Goal: Information Seeking & Learning: Check status

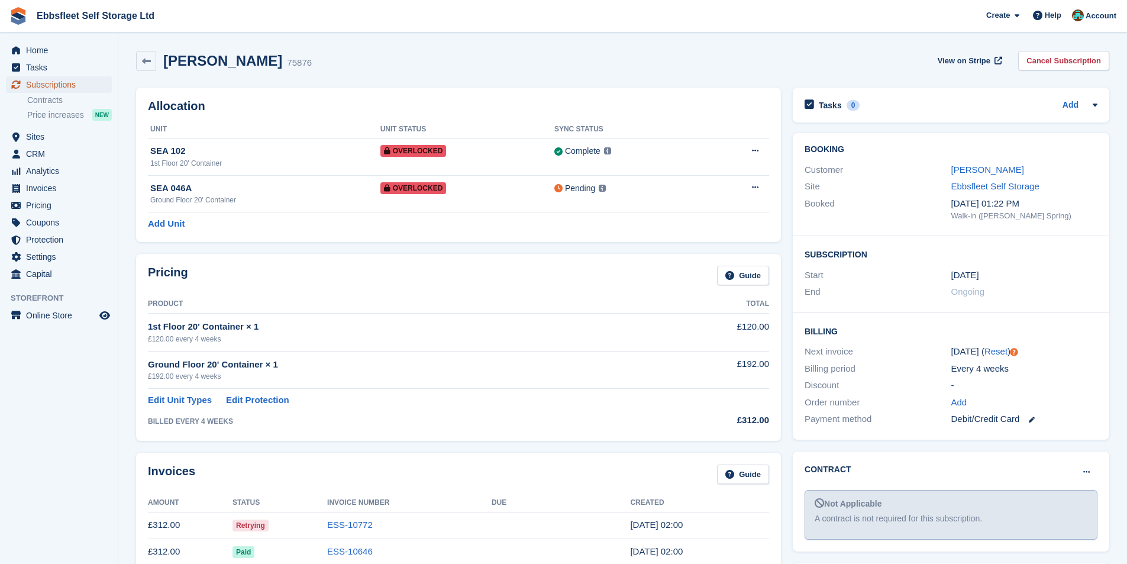
click at [51, 85] on span "Subscriptions" at bounding box center [61, 84] width 71 height 17
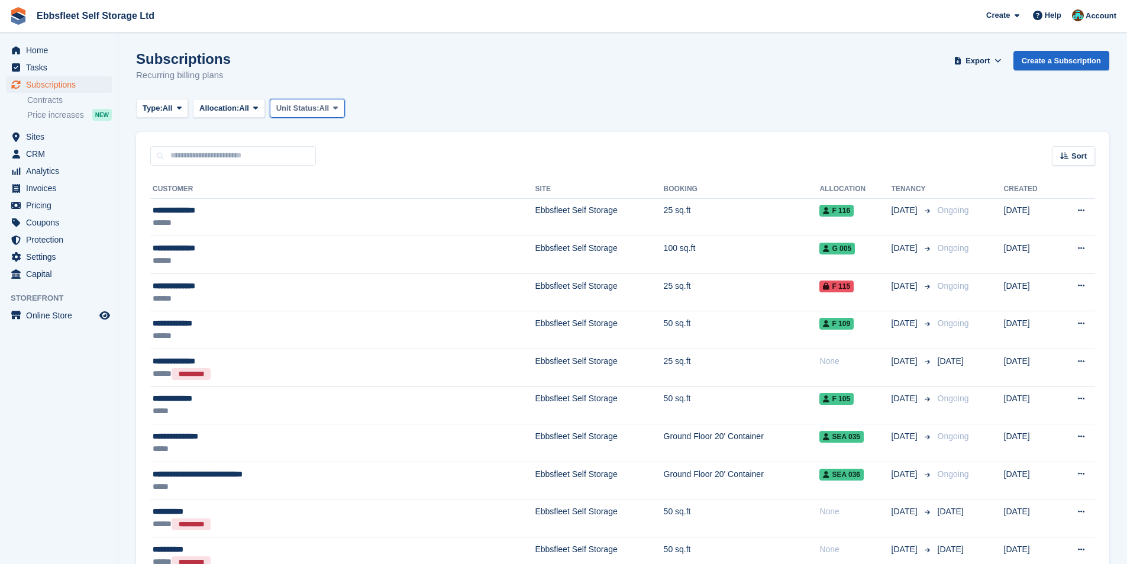
click at [306, 109] on span "Unit Status:" at bounding box center [297, 108] width 43 height 12
click at [337, 177] on link "Overlocked" at bounding box center [326, 178] width 103 height 21
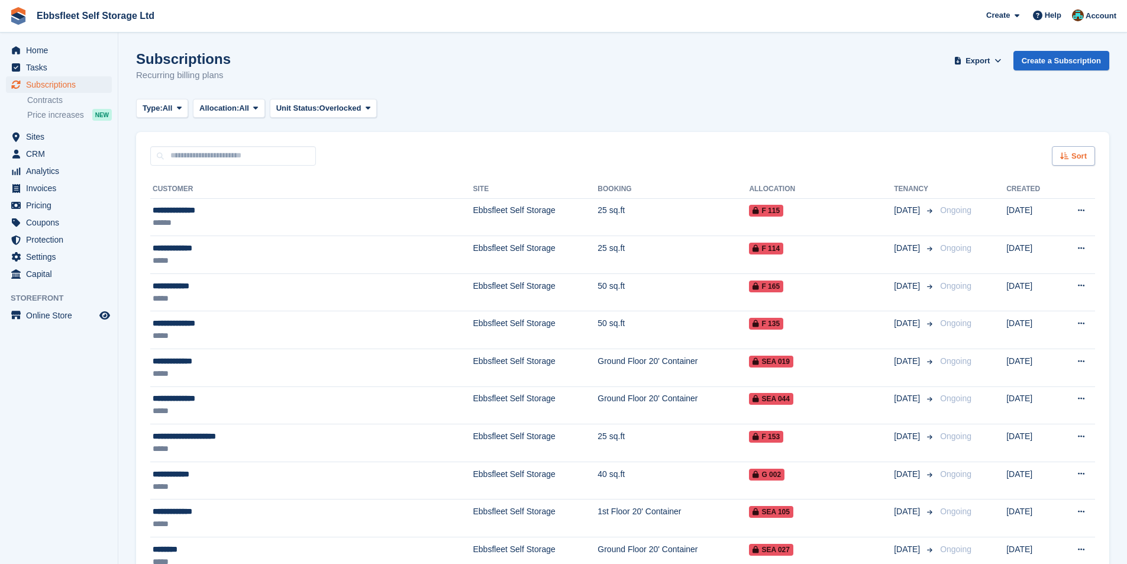
click at [1080, 154] on span "Sort" at bounding box center [1078, 156] width 15 height 12
click at [1051, 196] on span "Customer name" at bounding box center [1029, 200] width 59 height 9
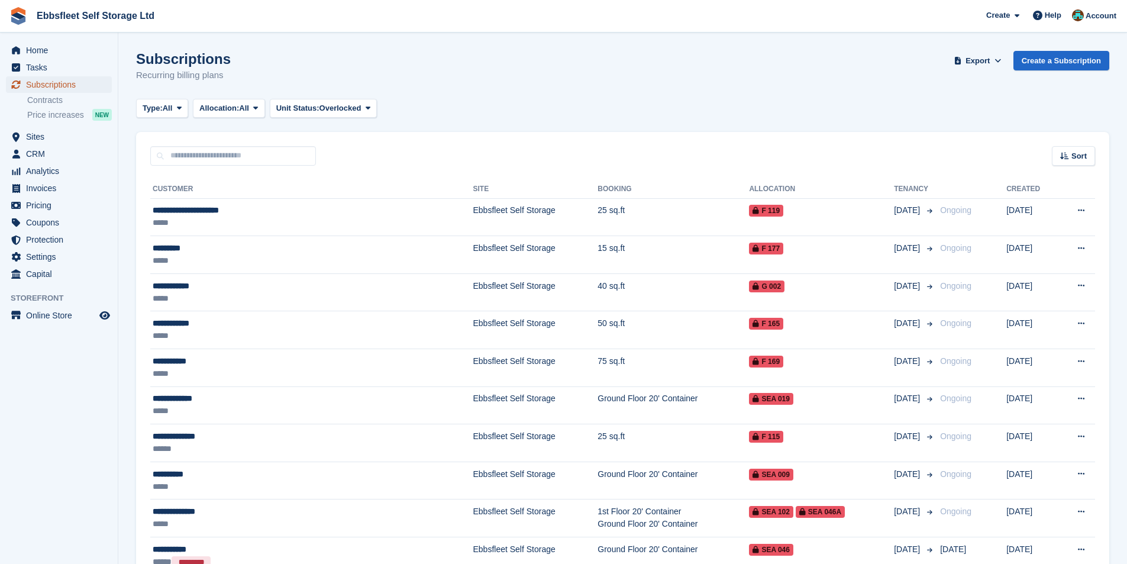
click at [59, 86] on span "Subscriptions" at bounding box center [61, 84] width 71 height 17
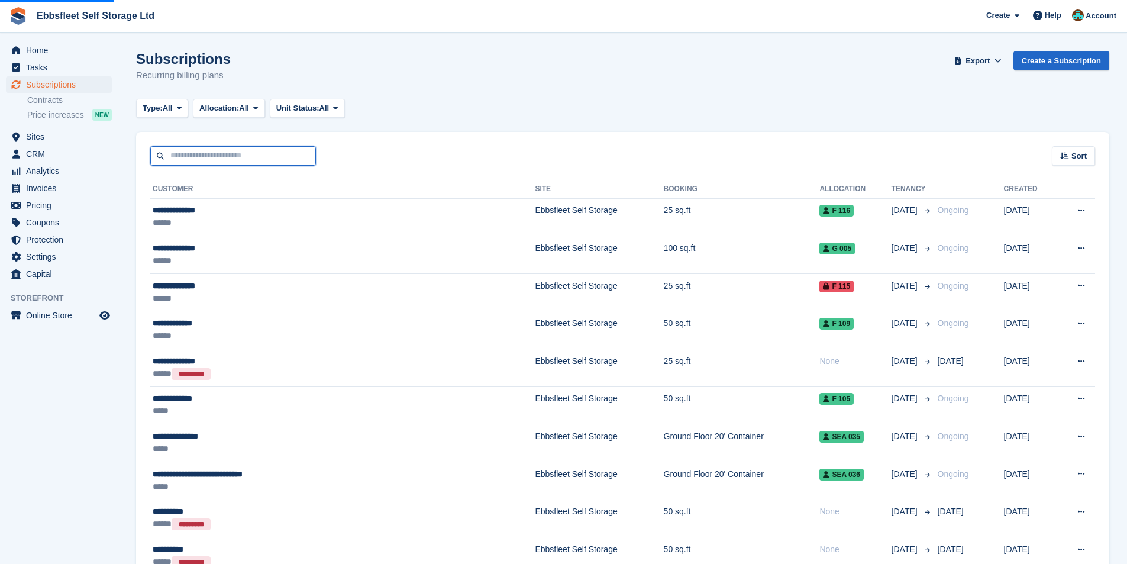
click at [222, 148] on input "text" at bounding box center [233, 156] width 166 height 20
click at [250, 154] on input "text" at bounding box center [233, 156] width 166 height 20
paste input "**********"
type input "**********"
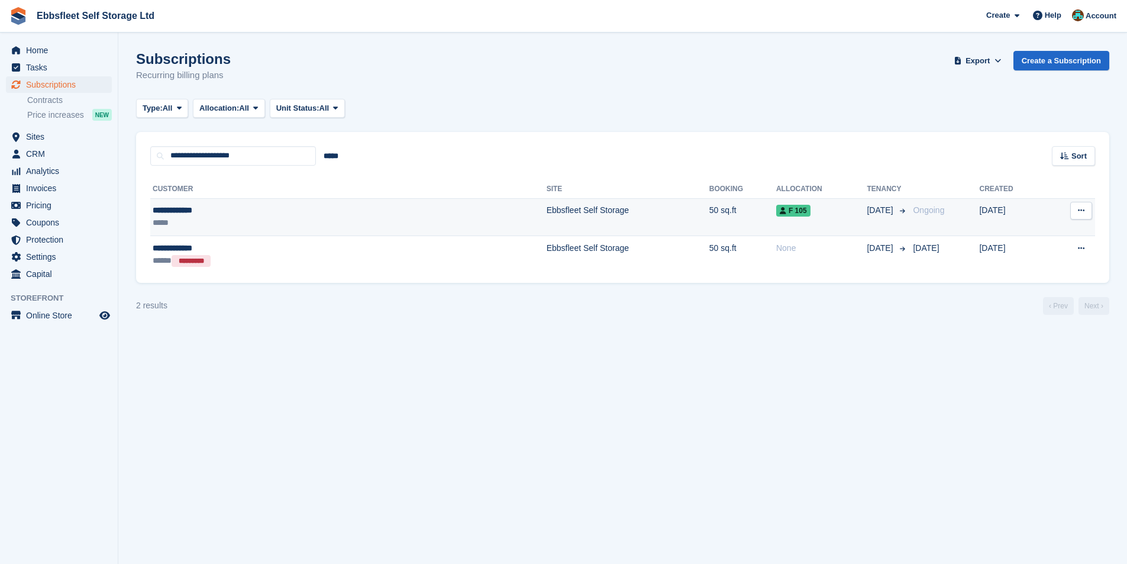
click at [546, 206] on td "Ebbsfleet Self Storage" at bounding box center [627, 217] width 163 height 38
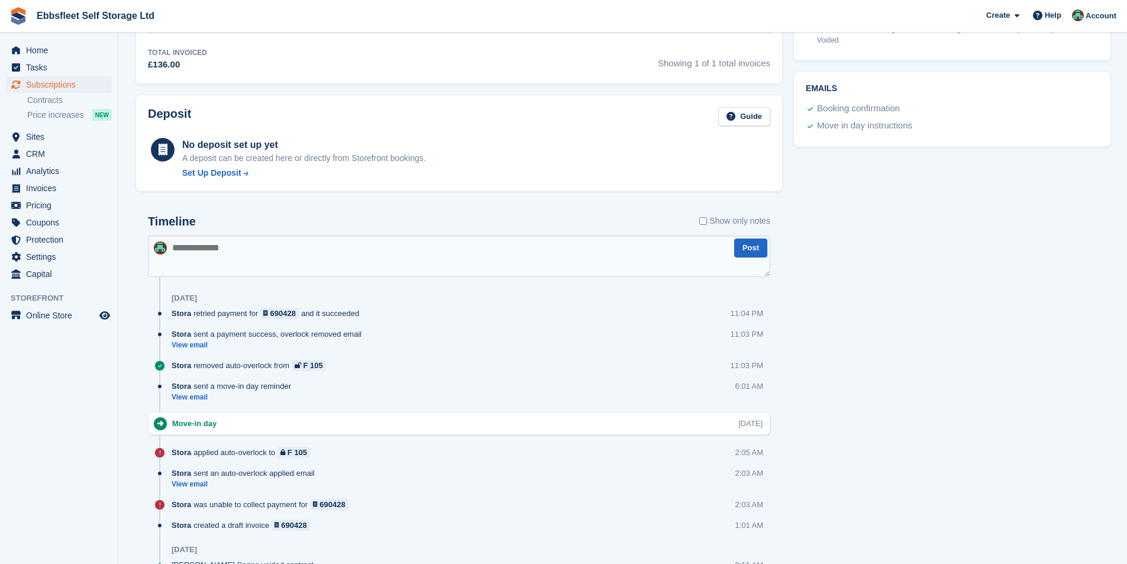
scroll to position [473, 0]
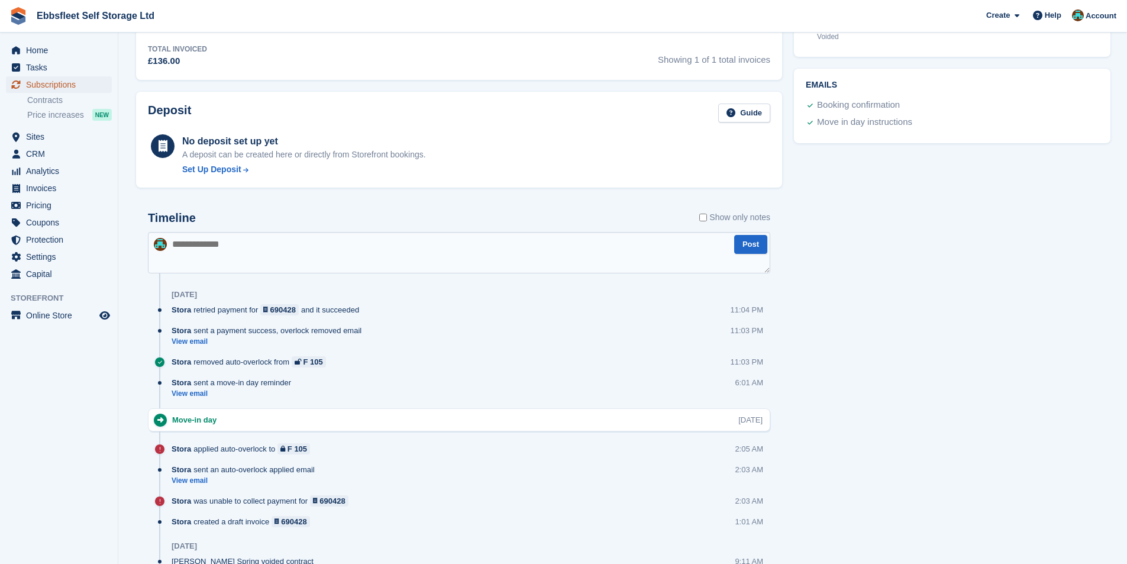
click at [54, 82] on span "Subscriptions" at bounding box center [61, 84] width 71 height 17
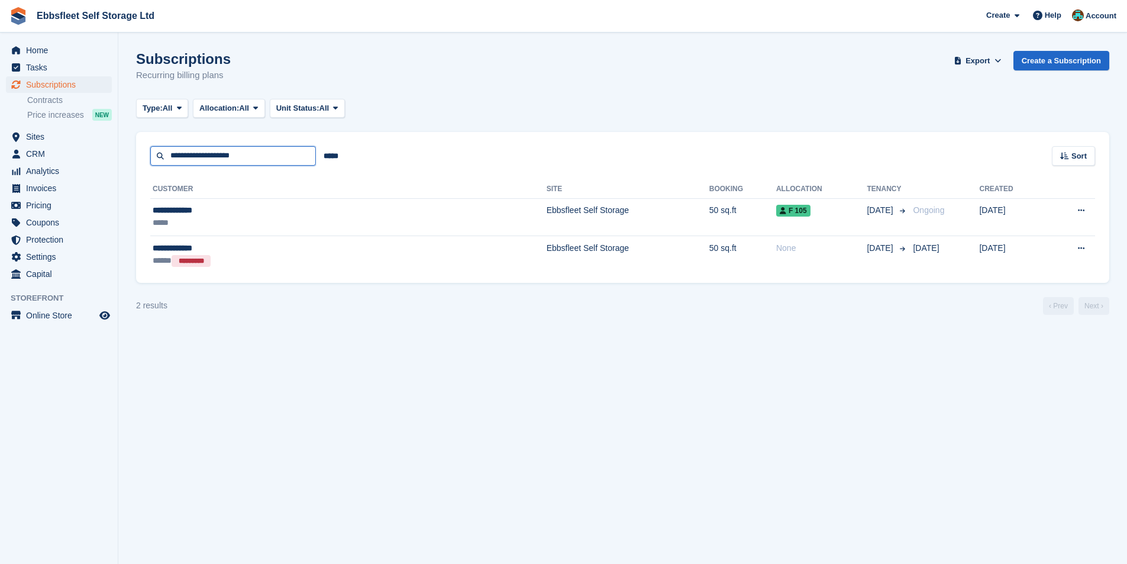
click at [270, 159] on input "**********" at bounding box center [233, 156] width 166 height 20
type input "******"
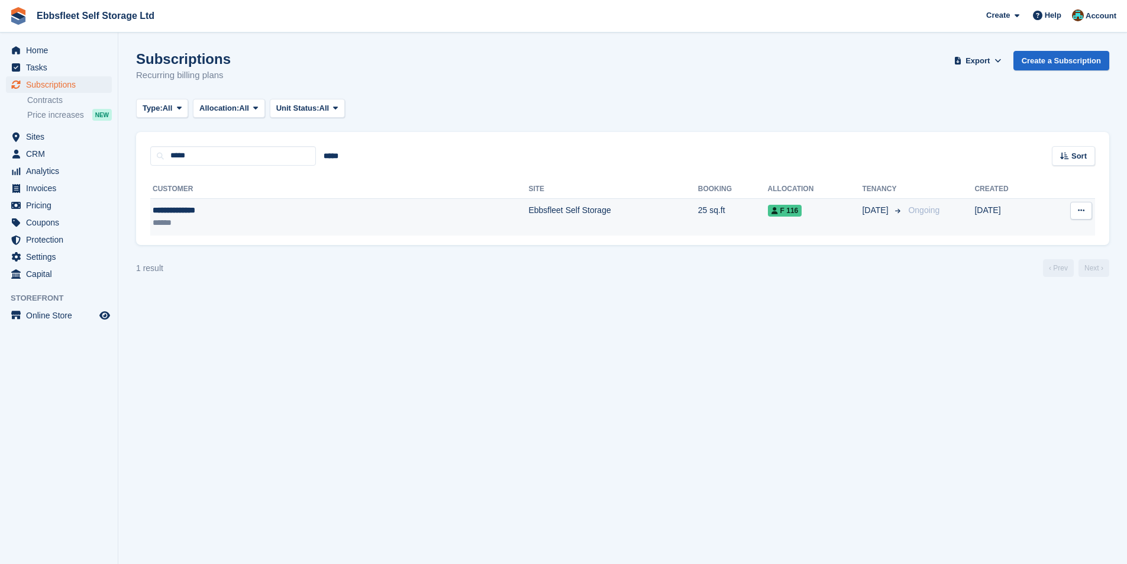
click at [196, 207] on div "**********" at bounding box center [244, 210] width 182 height 12
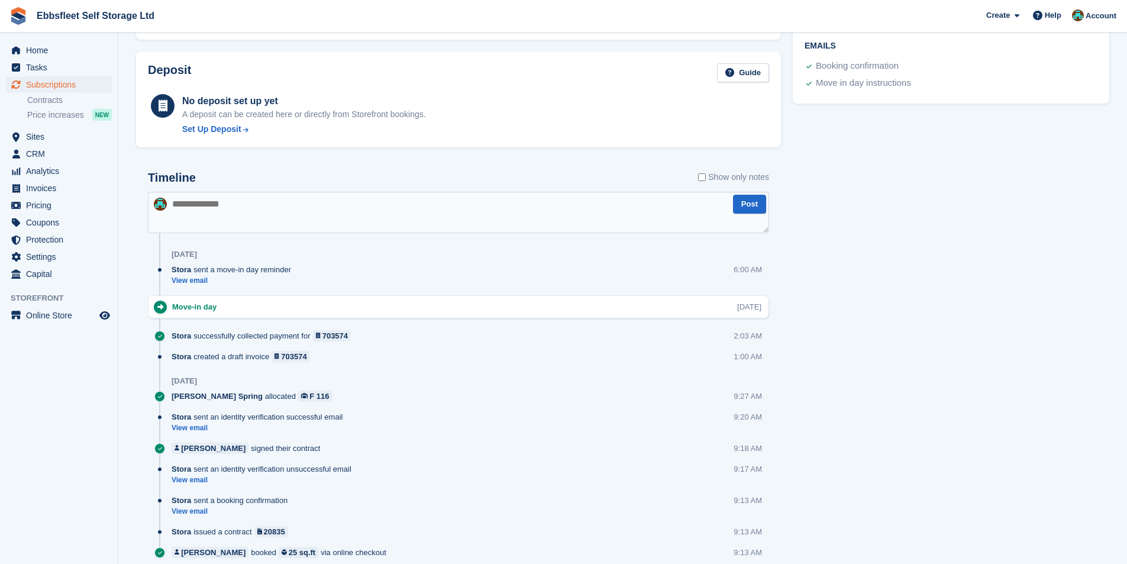
scroll to position [532, 0]
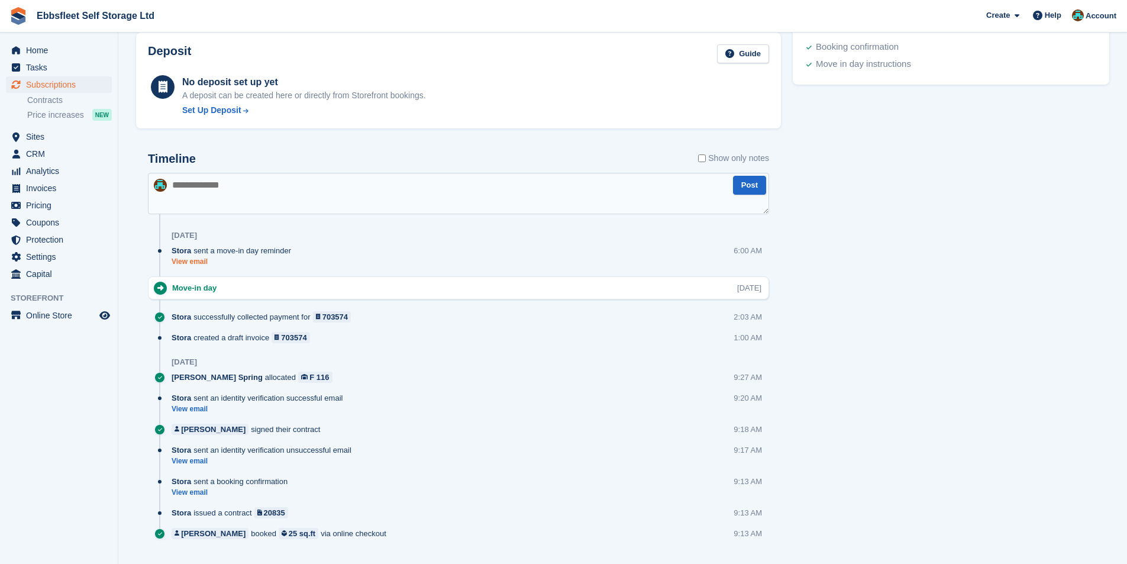
click at [200, 266] on link "View email" at bounding box center [234, 262] width 125 height 10
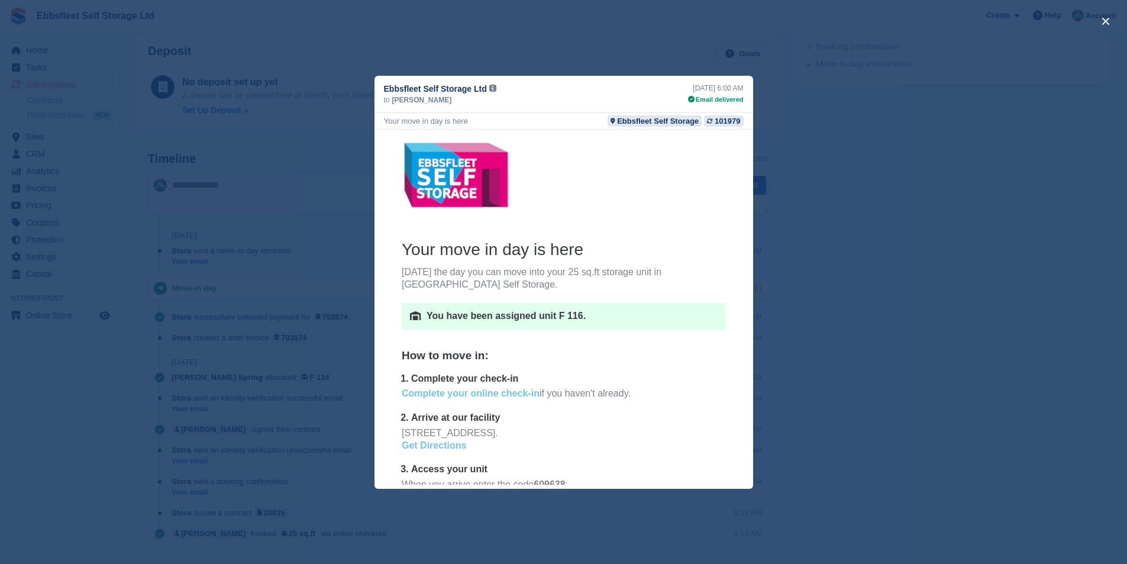
scroll to position [355, 0]
click at [1002, 299] on div "close" at bounding box center [563, 282] width 1127 height 564
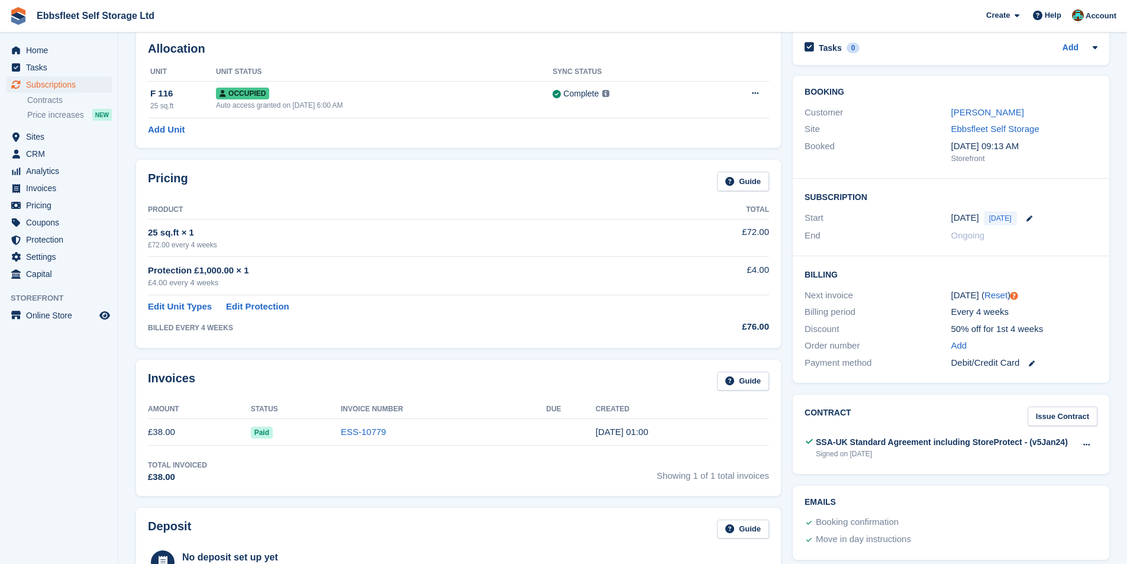
scroll to position [0, 0]
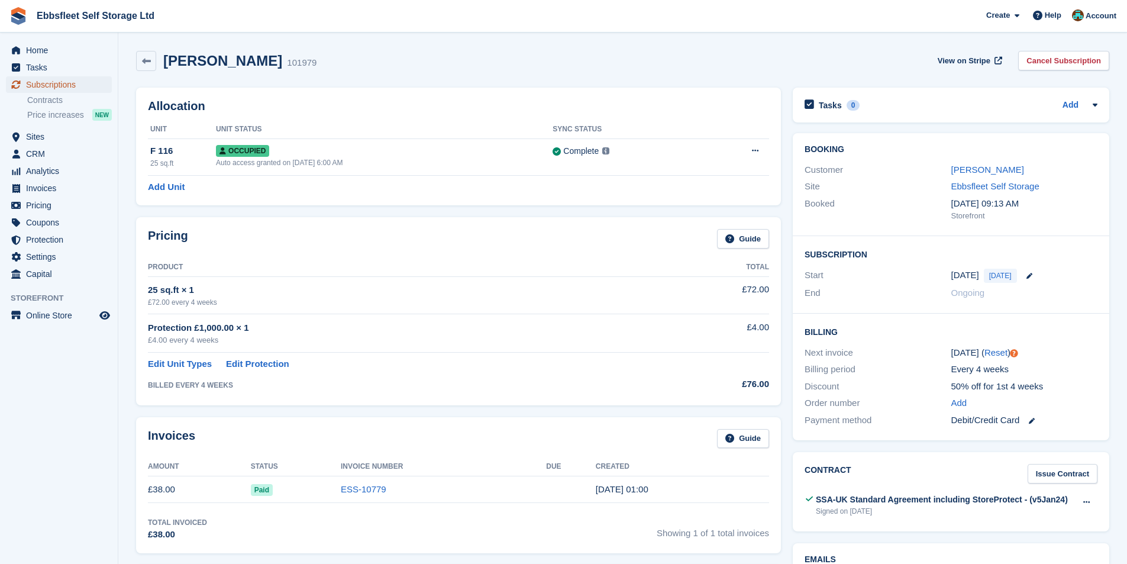
click at [60, 86] on span "Subscriptions" at bounding box center [61, 84] width 71 height 17
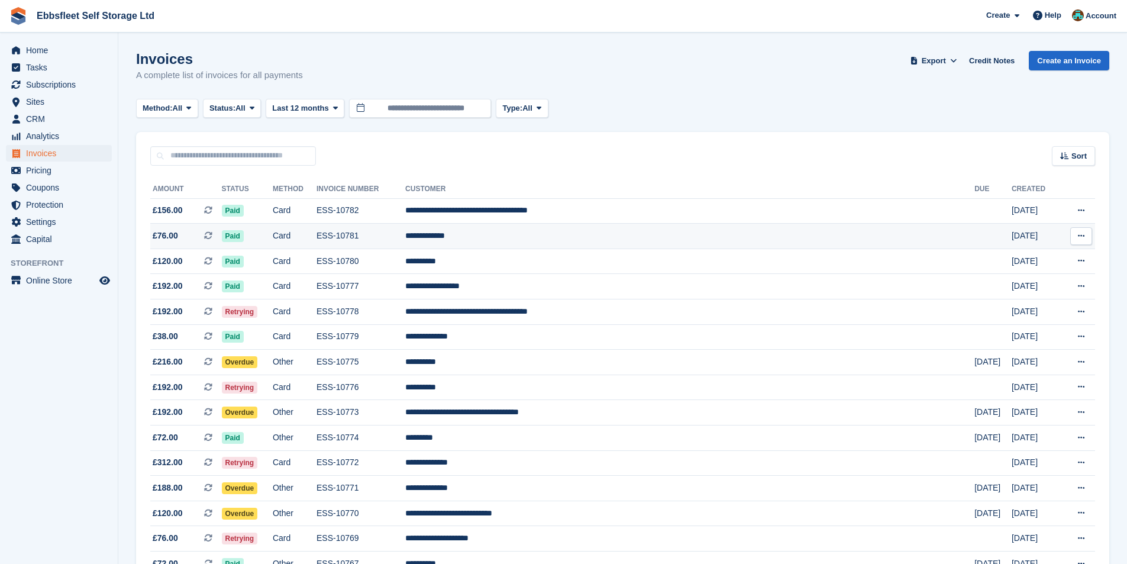
click at [405, 240] on td "ESS-10781" at bounding box center [360, 236] width 89 height 25
click at [234, 111] on span "Status:" at bounding box center [222, 108] width 26 height 12
click at [247, 200] on link "Open" at bounding box center [259, 199] width 103 height 21
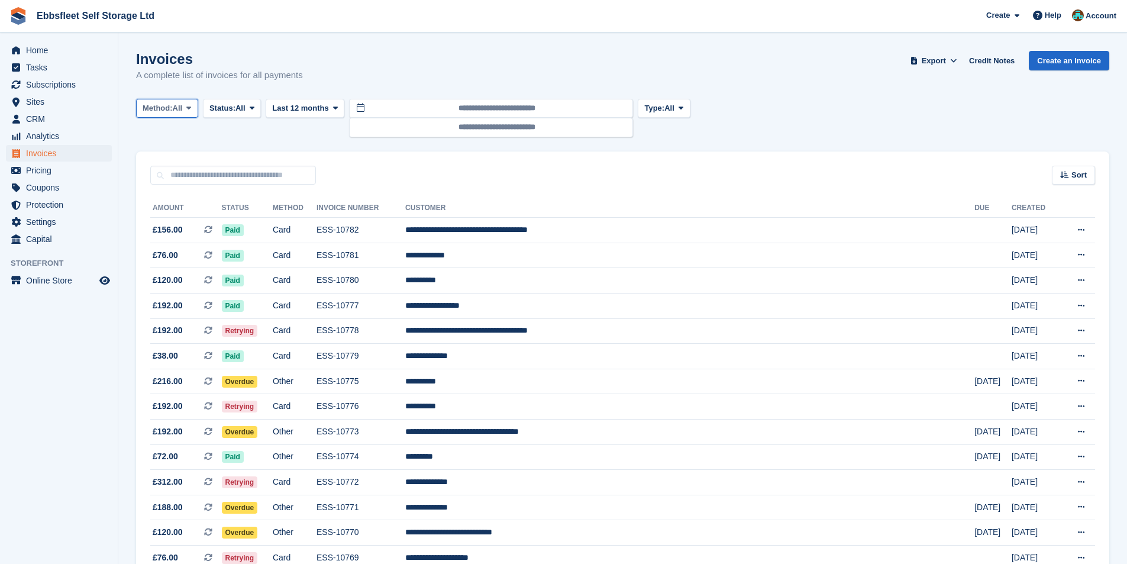
click at [181, 111] on span "All" at bounding box center [178, 108] width 10 height 12
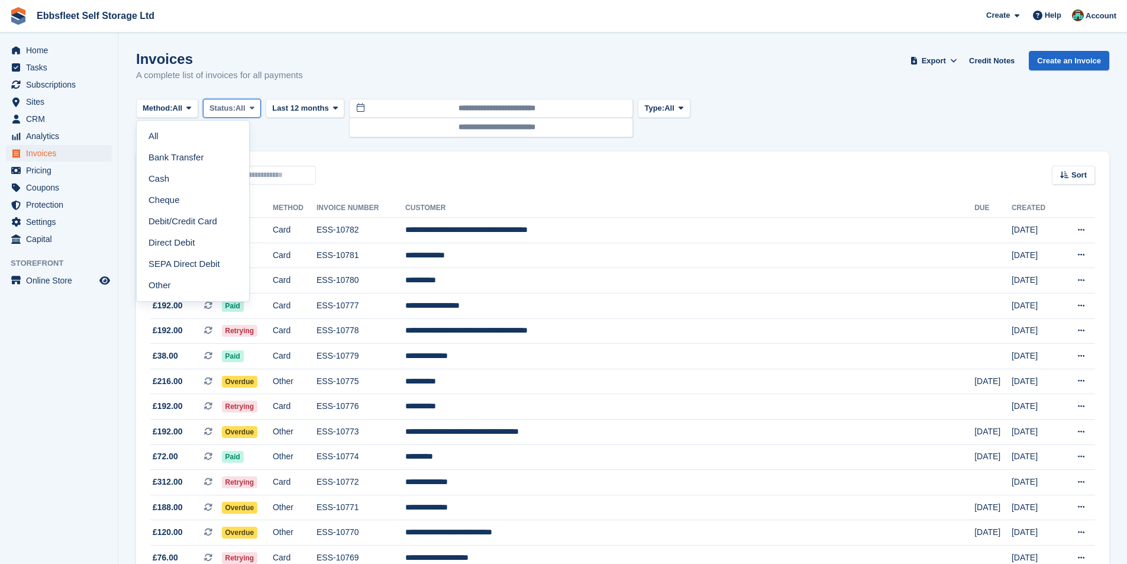
click at [232, 106] on span "Status:" at bounding box center [222, 108] width 26 height 12
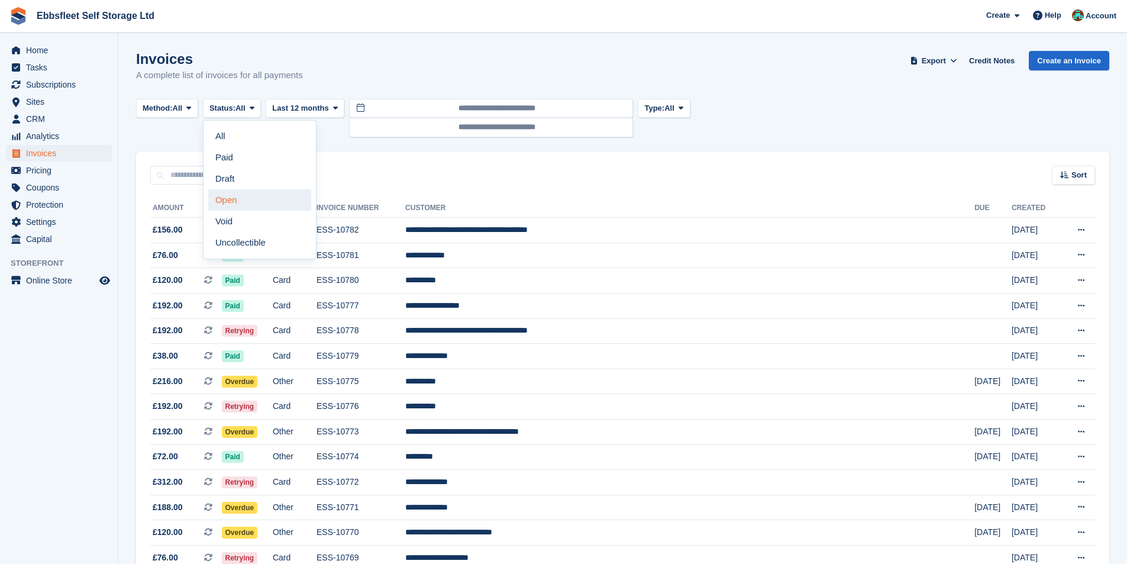
click at [247, 198] on link "Open" at bounding box center [259, 199] width 103 height 21
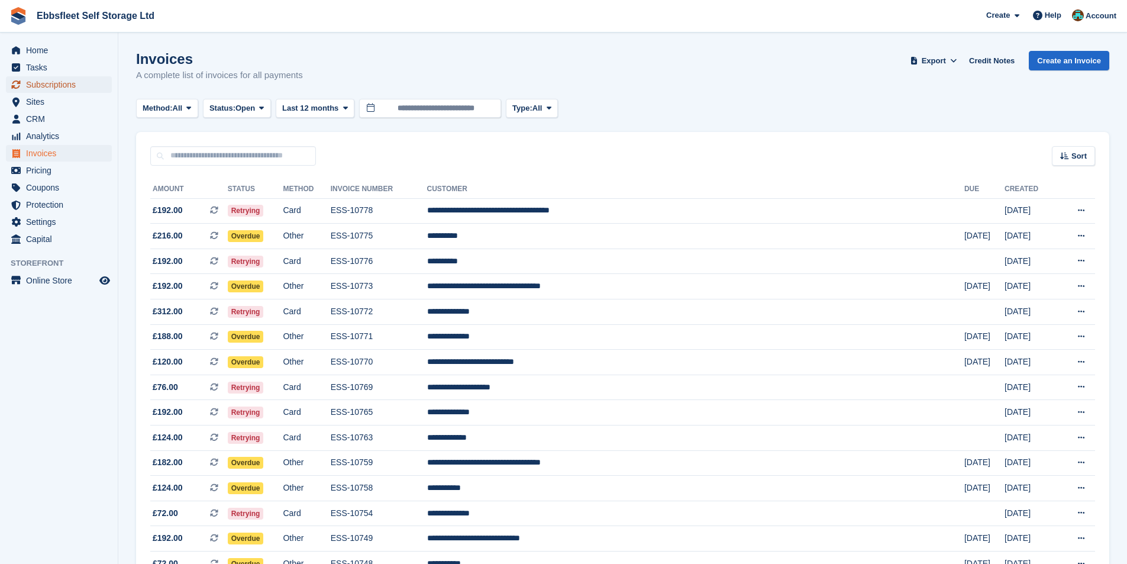
click at [50, 88] on span "Subscriptions" at bounding box center [61, 84] width 71 height 17
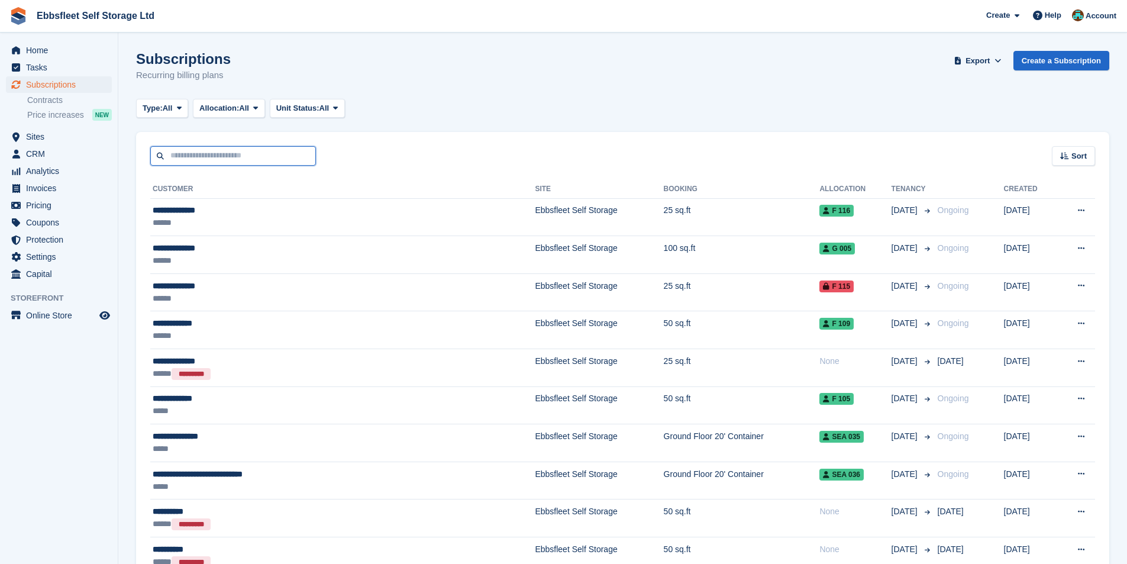
click at [263, 154] on input "text" at bounding box center [233, 156] width 166 height 20
click at [73, 185] on span "Invoices" at bounding box center [61, 188] width 71 height 17
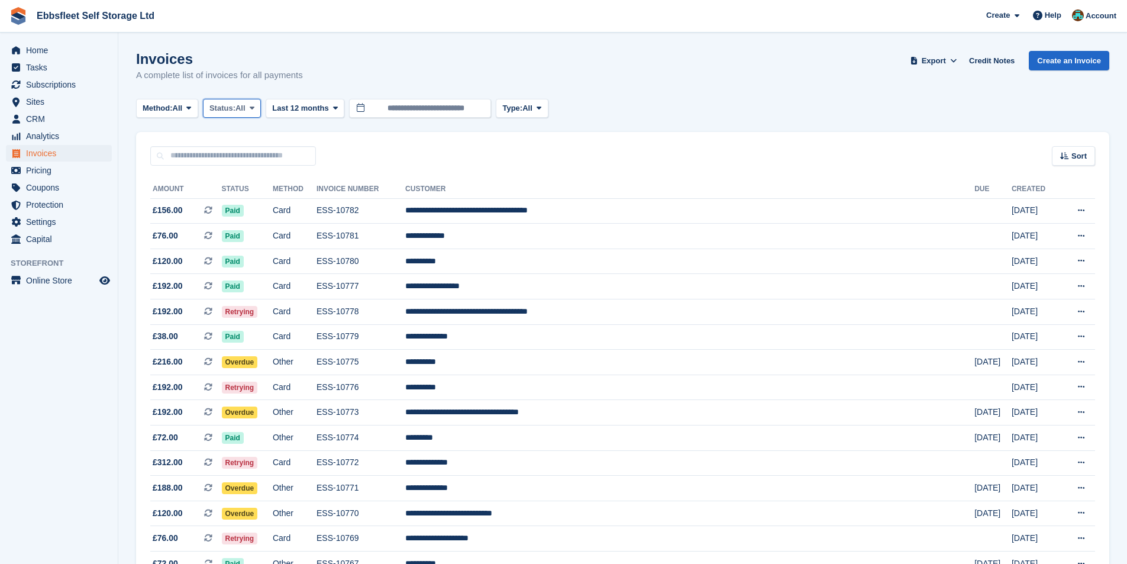
click at [245, 108] on span "All" at bounding box center [240, 108] width 10 height 12
click at [249, 201] on link "Open" at bounding box center [259, 199] width 103 height 21
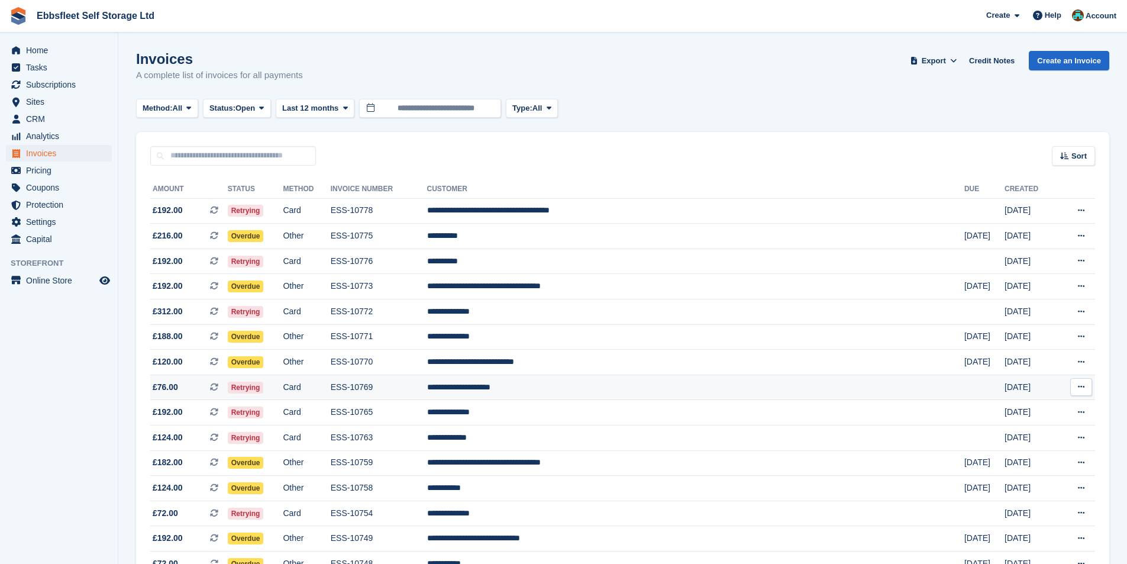
click at [599, 385] on td "**********" at bounding box center [695, 386] width 537 height 25
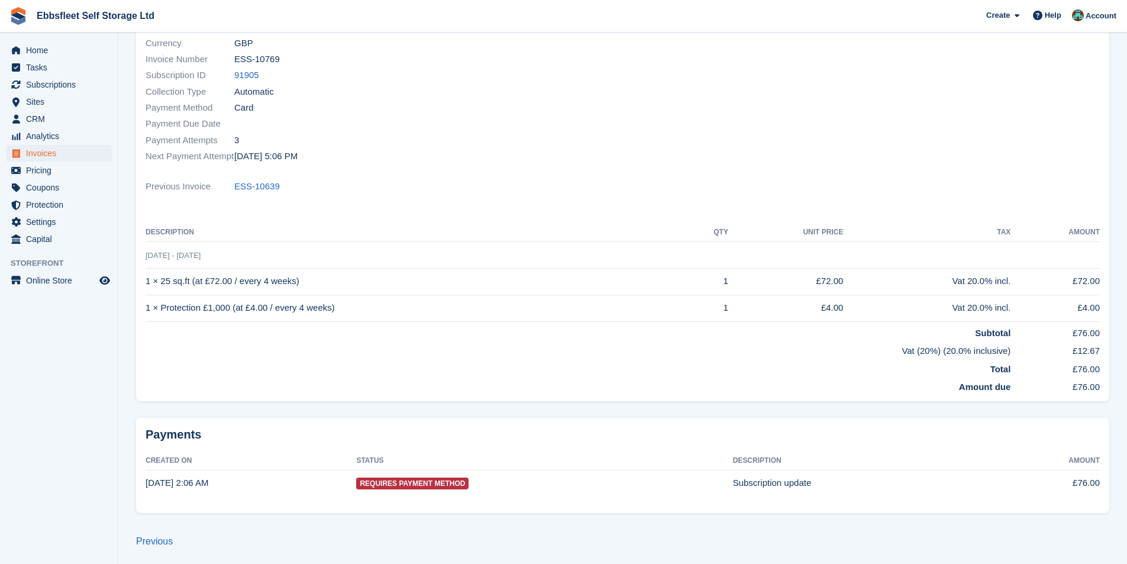
scroll to position [148, 0]
click at [241, 67] on link "91905" at bounding box center [246, 73] width 25 height 14
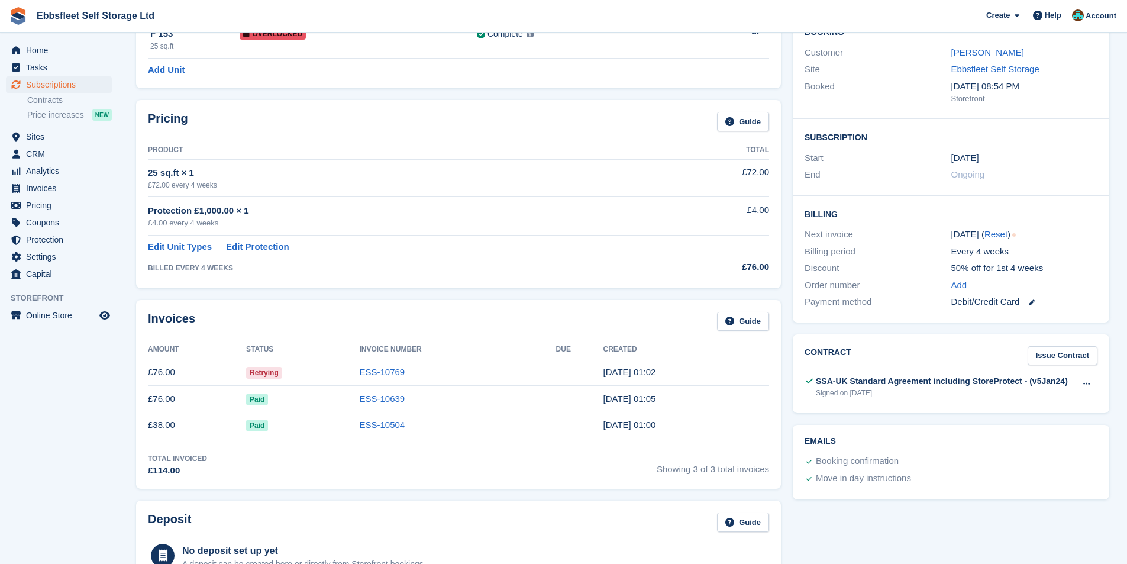
scroll to position [118, 0]
click at [47, 187] on span "Invoices" at bounding box center [61, 188] width 71 height 17
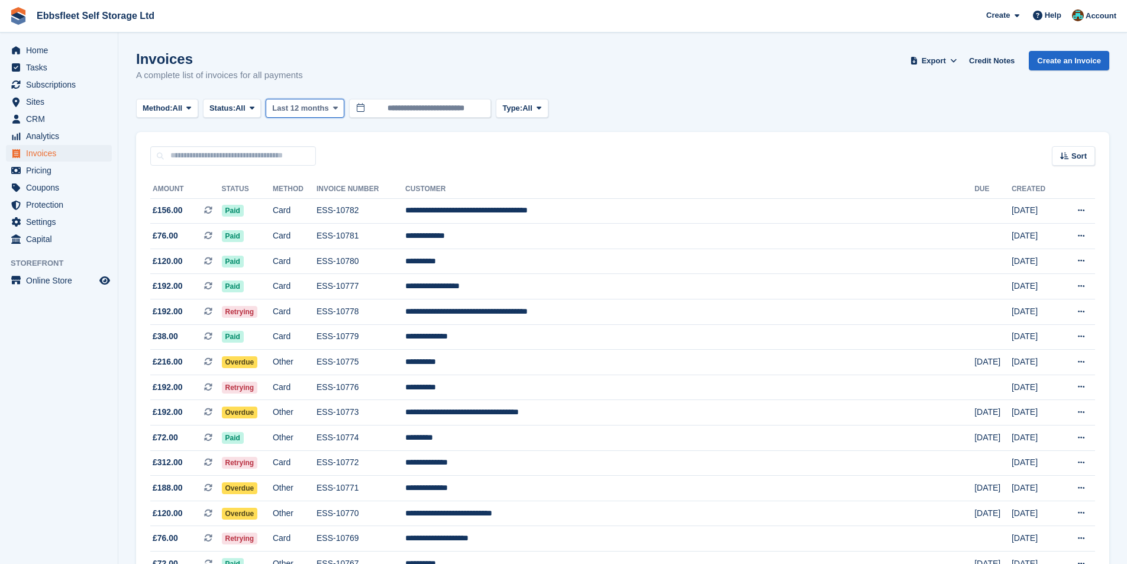
click at [300, 109] on span "Last 12 months" at bounding box center [300, 108] width 56 height 12
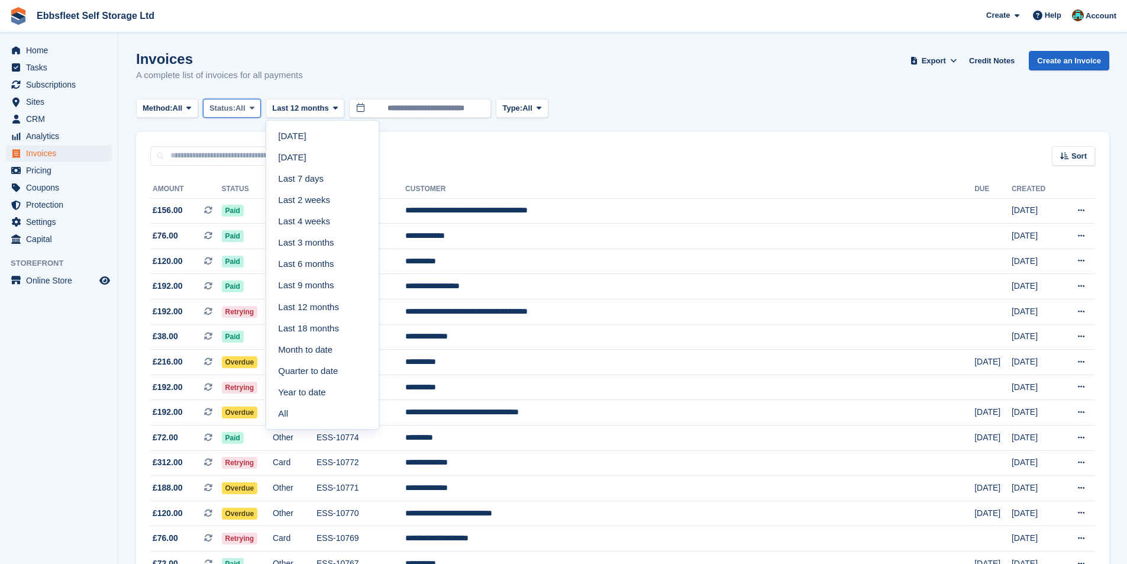
click at [220, 111] on span "Status:" at bounding box center [222, 108] width 26 height 12
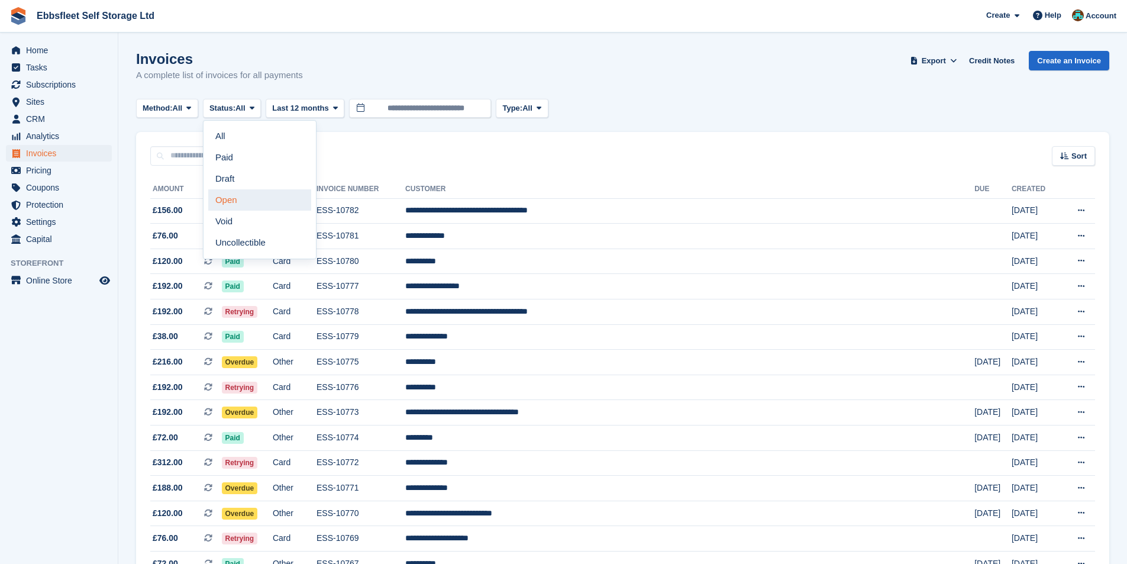
click at [237, 193] on link "Open" at bounding box center [259, 199] width 103 height 21
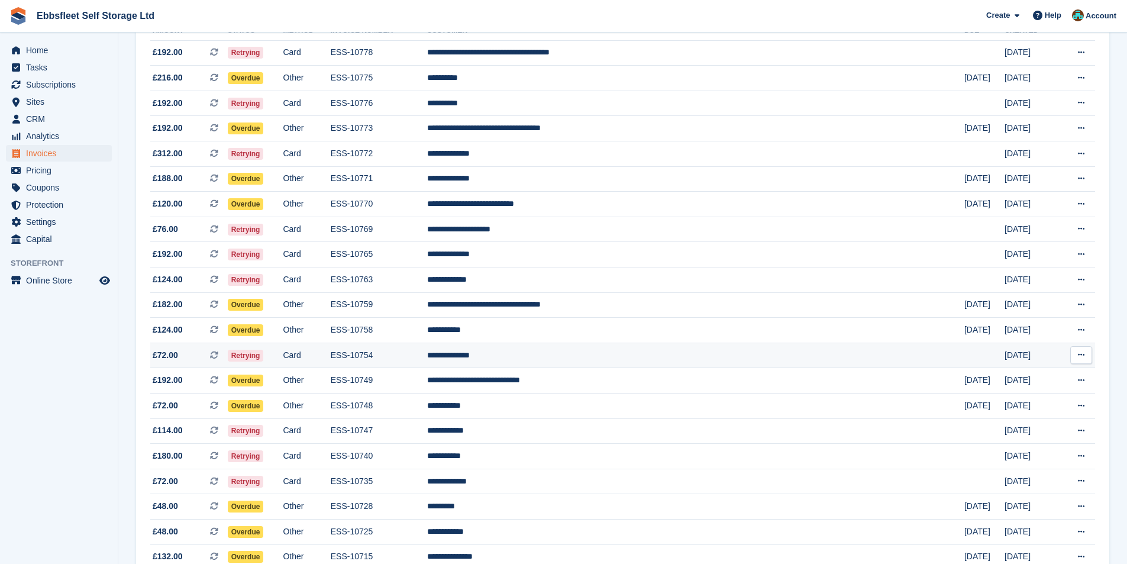
scroll to position [177, 0]
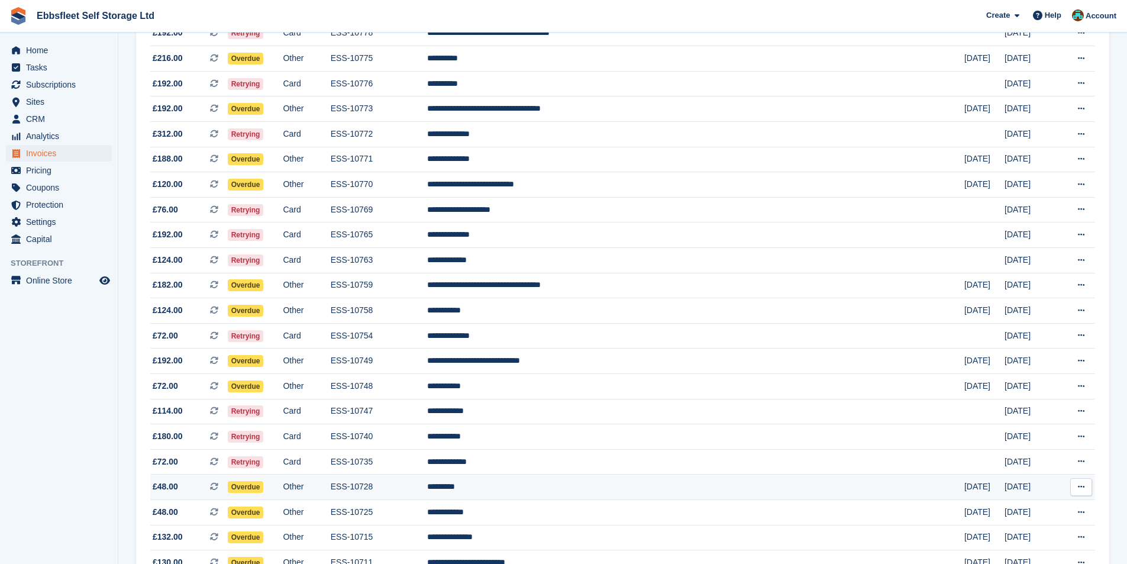
click at [573, 486] on td "*********" at bounding box center [695, 486] width 537 height 25
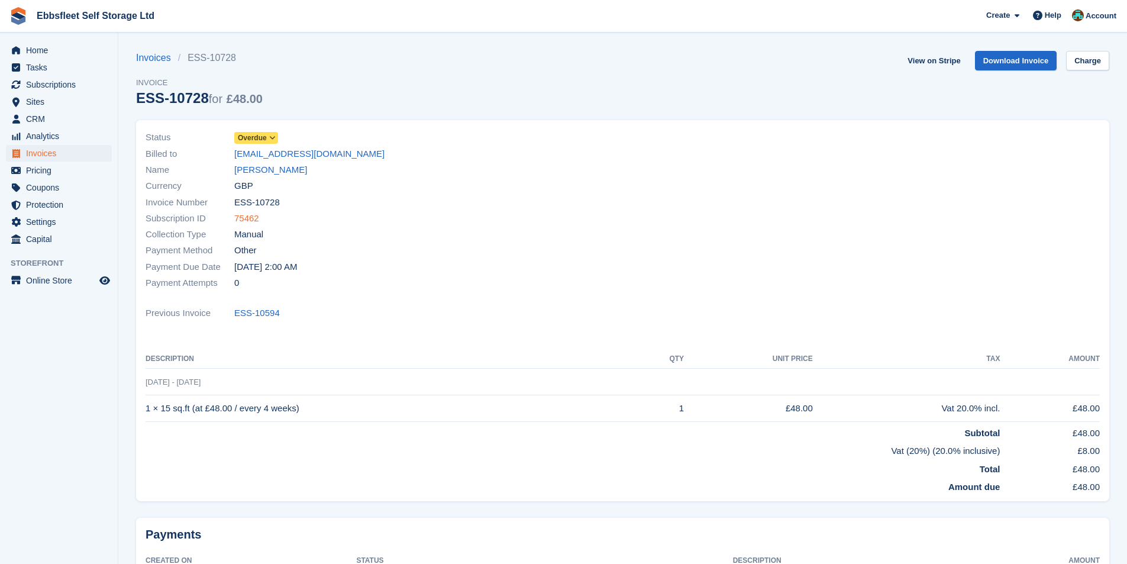
click at [248, 219] on link "75462" at bounding box center [246, 219] width 25 height 14
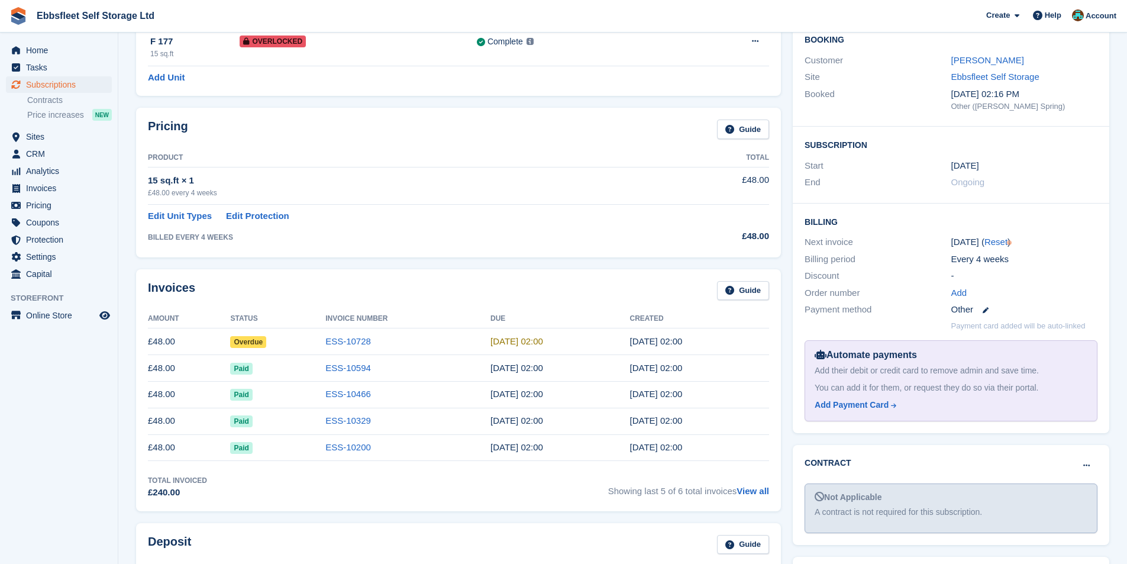
scroll to position [118, 0]
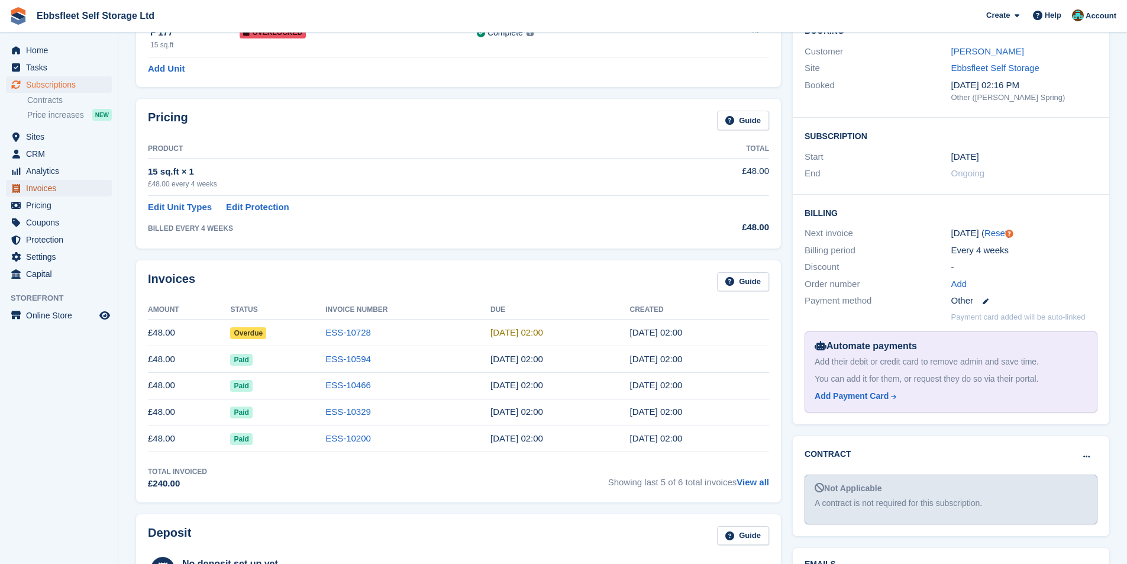
click at [47, 186] on span "Invoices" at bounding box center [61, 188] width 71 height 17
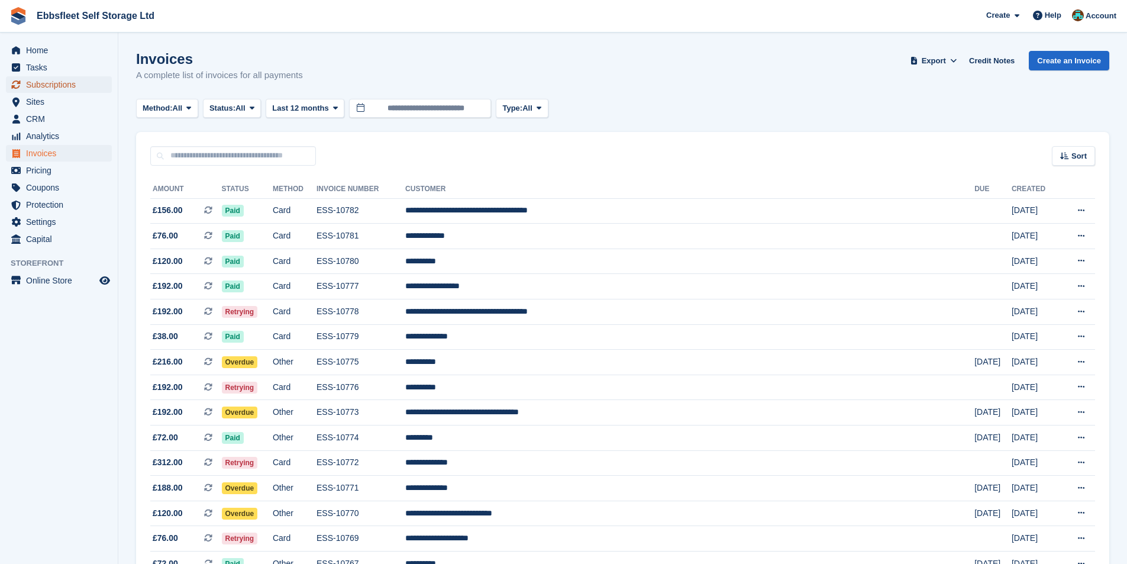
click at [56, 86] on span "Subscriptions" at bounding box center [61, 84] width 71 height 17
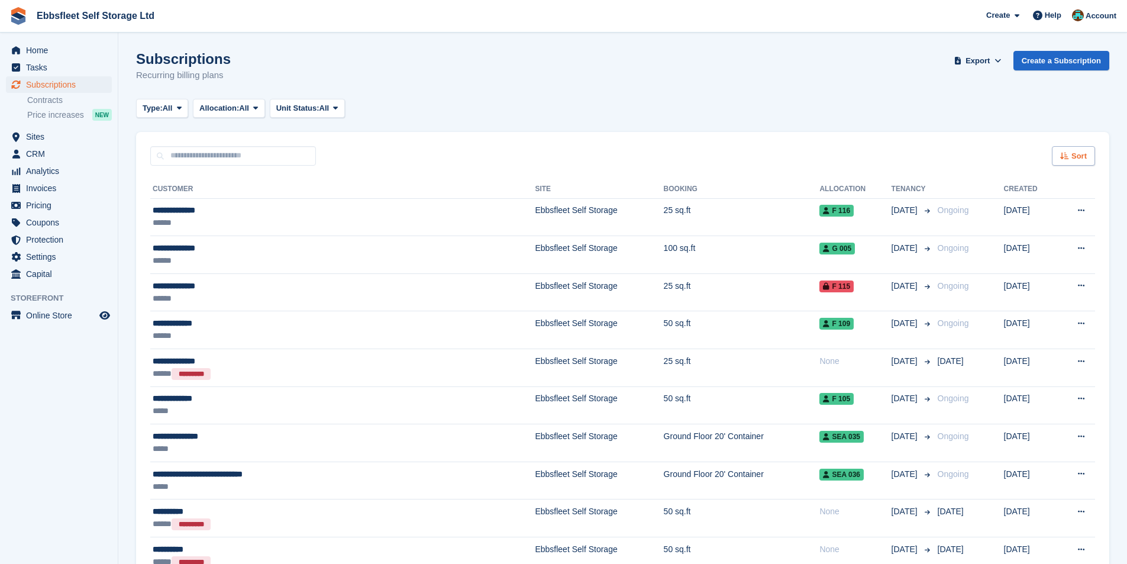
click at [1064, 149] on div "Sort" at bounding box center [1073, 156] width 43 height 20
click at [1042, 198] on span "Customer name" at bounding box center [1029, 200] width 59 height 9
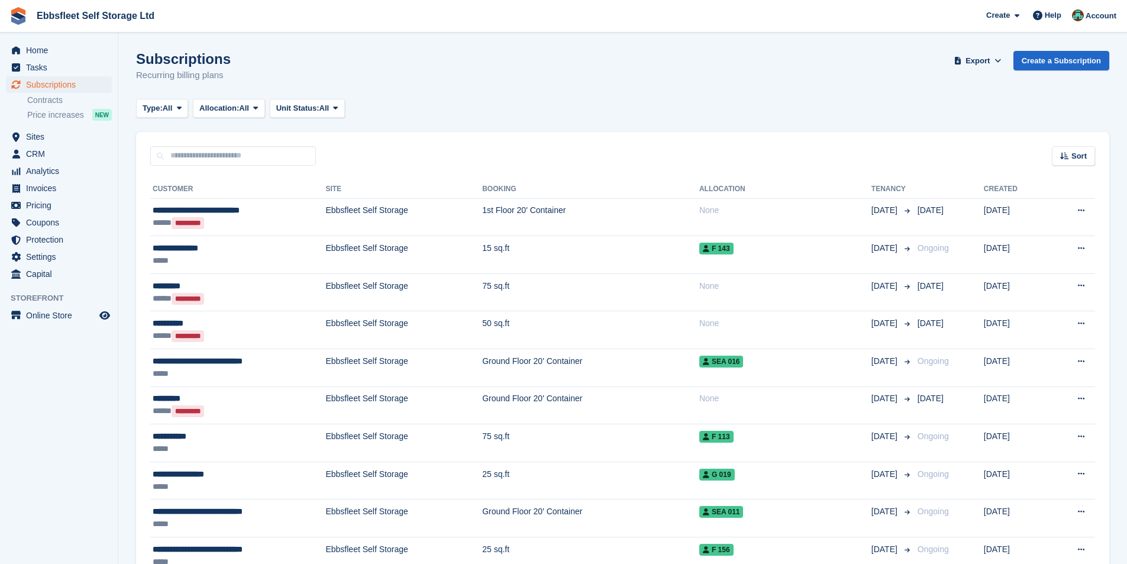
click at [350, 102] on div "Type: All All Upcoming Previous Active Ending Allocation: All All Allocated Una…" at bounding box center [243, 109] width 214 height 20
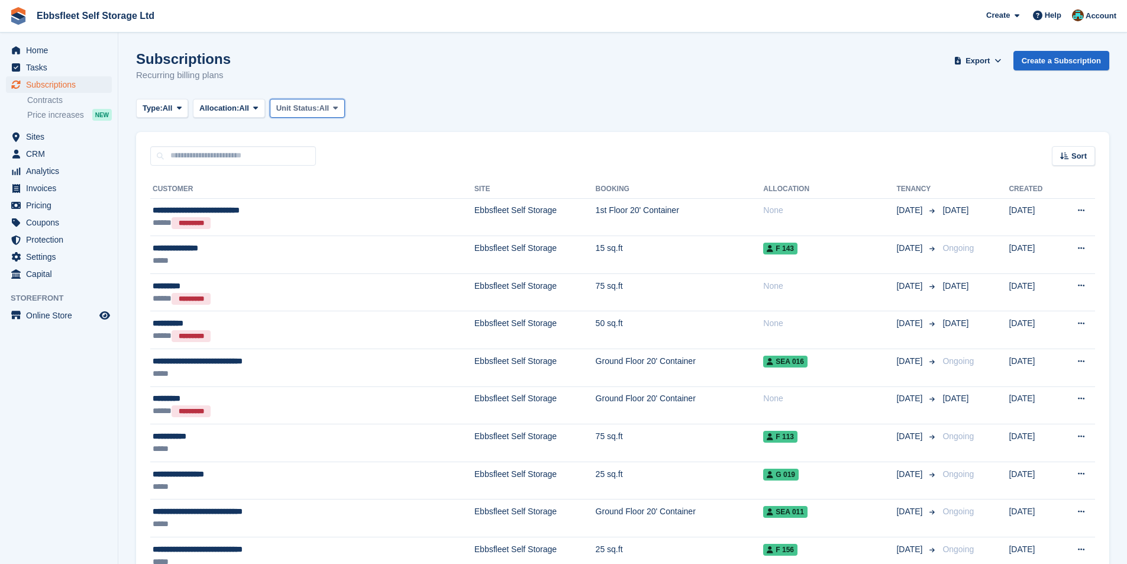
click at [313, 116] on button "Unit Status: All" at bounding box center [307, 109] width 75 height 20
click at [325, 174] on link "Overlocked" at bounding box center [326, 178] width 103 height 21
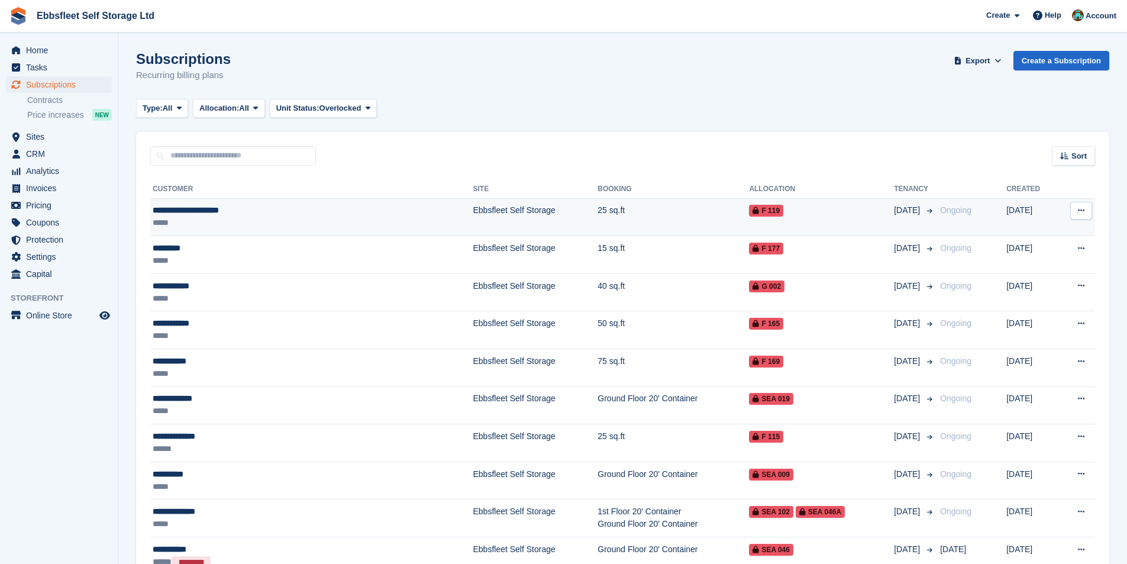
click at [216, 212] on div "**********" at bounding box center [258, 210] width 211 height 12
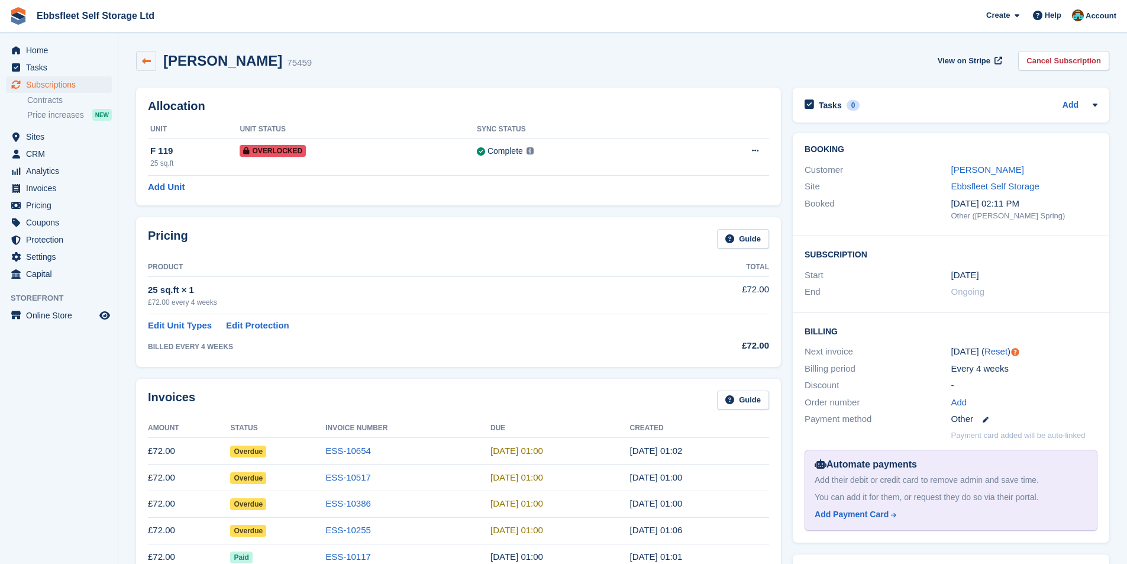
click at [151, 59] on link at bounding box center [146, 61] width 20 height 20
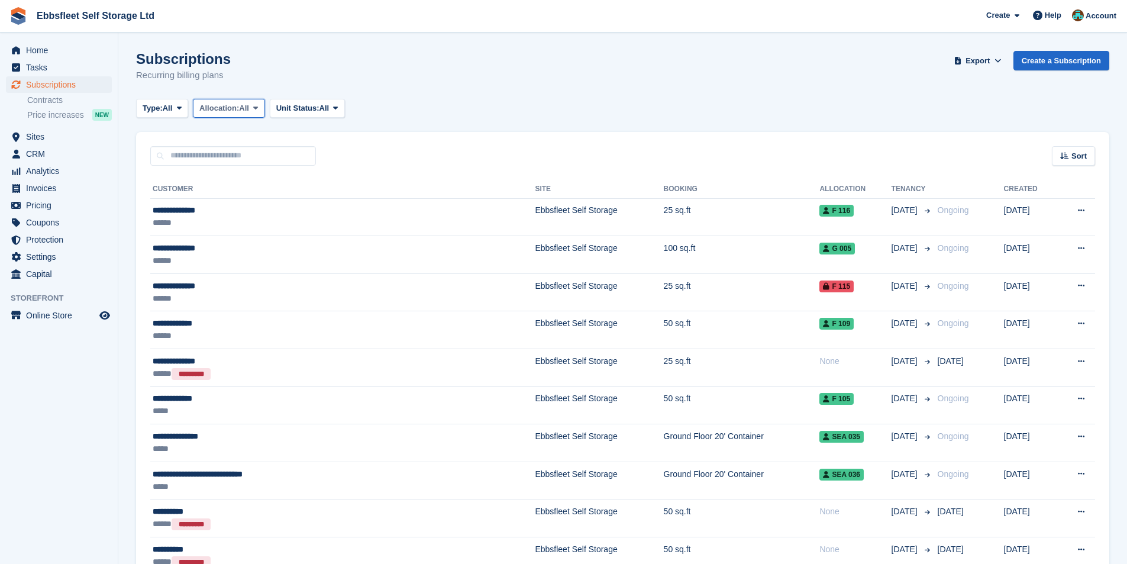
click at [239, 113] on span "Allocation:" at bounding box center [219, 108] width 40 height 12
click at [308, 111] on span "Unit Status:" at bounding box center [297, 108] width 43 height 12
click at [324, 176] on link "Overlocked" at bounding box center [326, 178] width 103 height 21
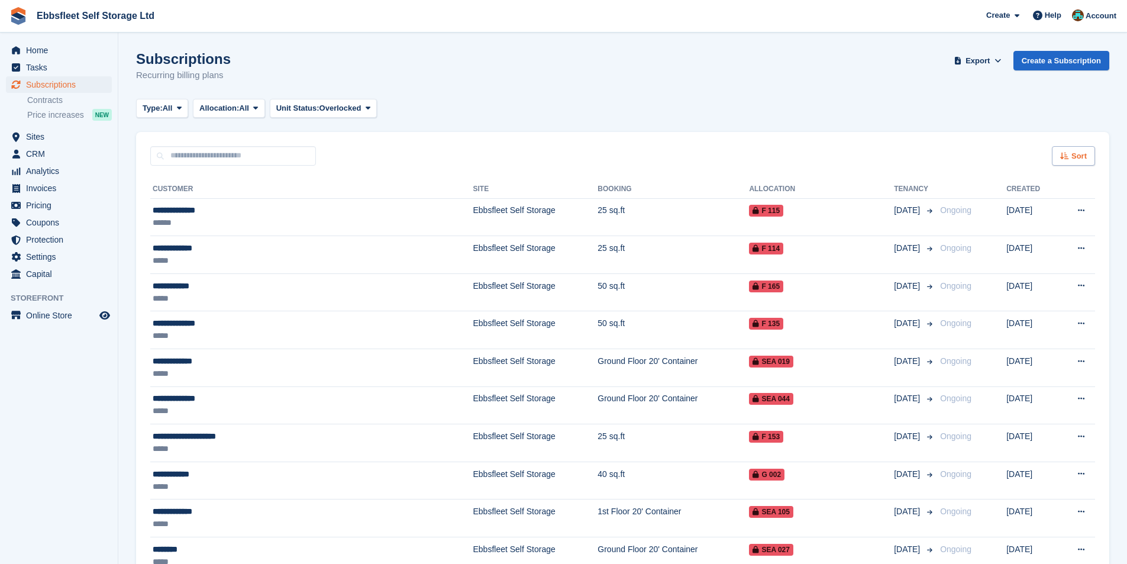
click at [1077, 159] on span "Sort" at bounding box center [1078, 156] width 15 height 12
click at [1042, 202] on span "Customer name" at bounding box center [1029, 200] width 59 height 9
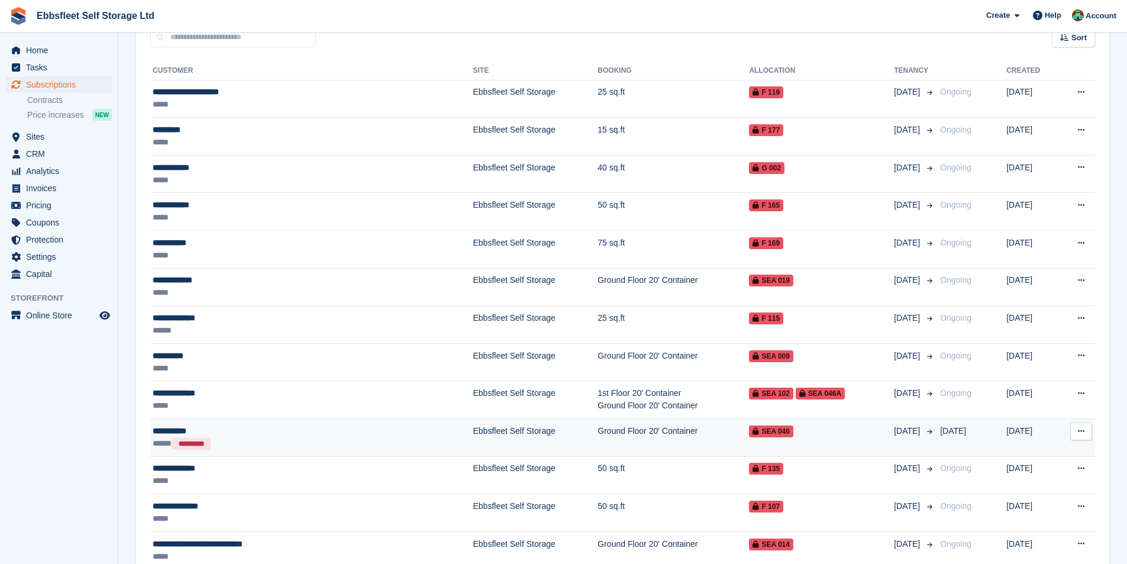
scroll to position [177, 0]
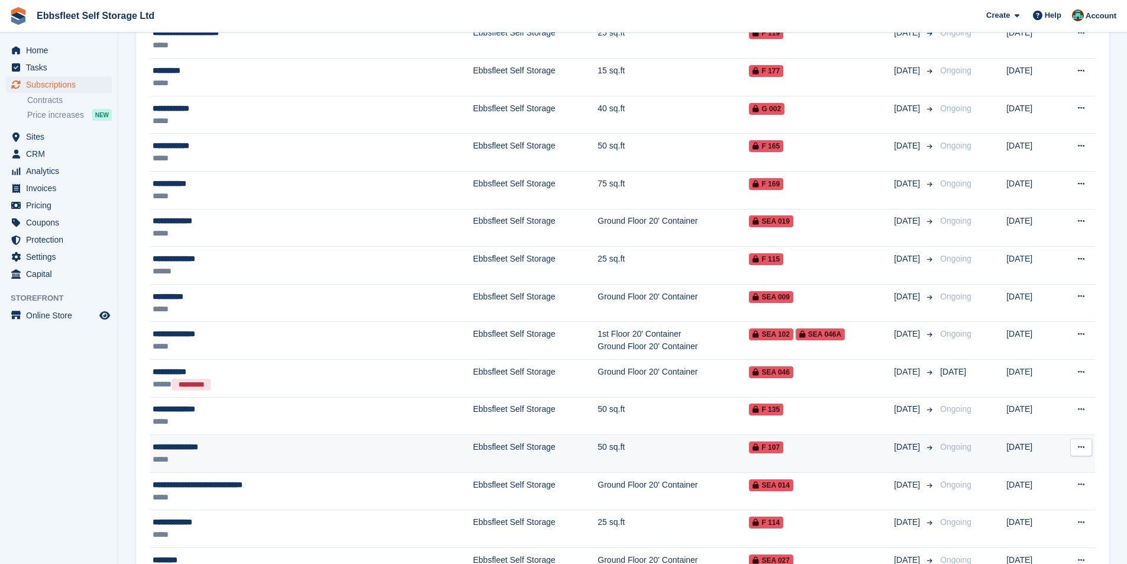
click at [196, 448] on div "**********" at bounding box center [258, 447] width 211 height 12
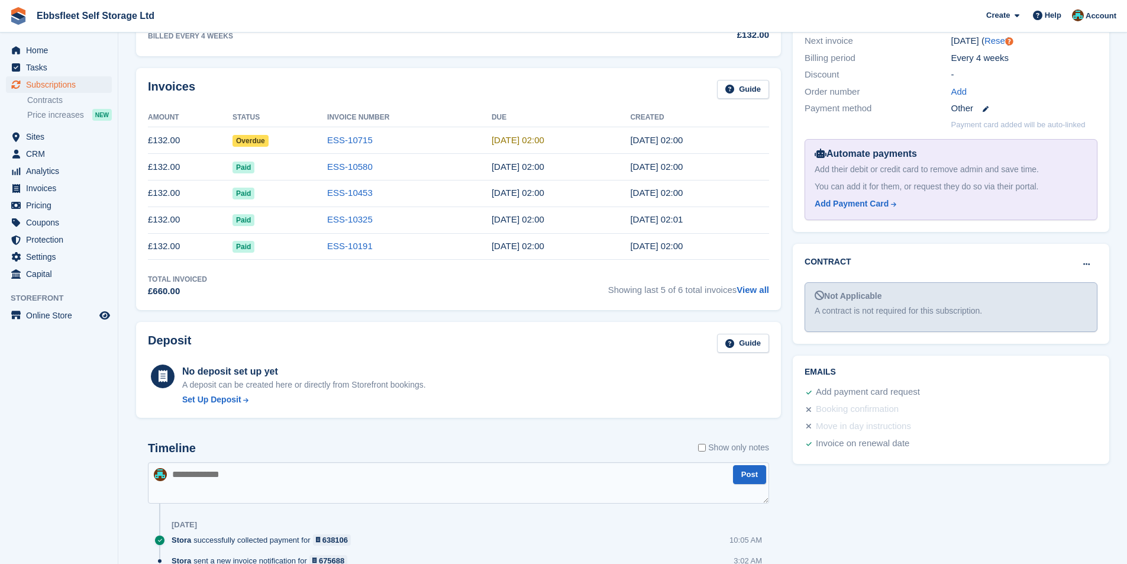
scroll to position [15, 0]
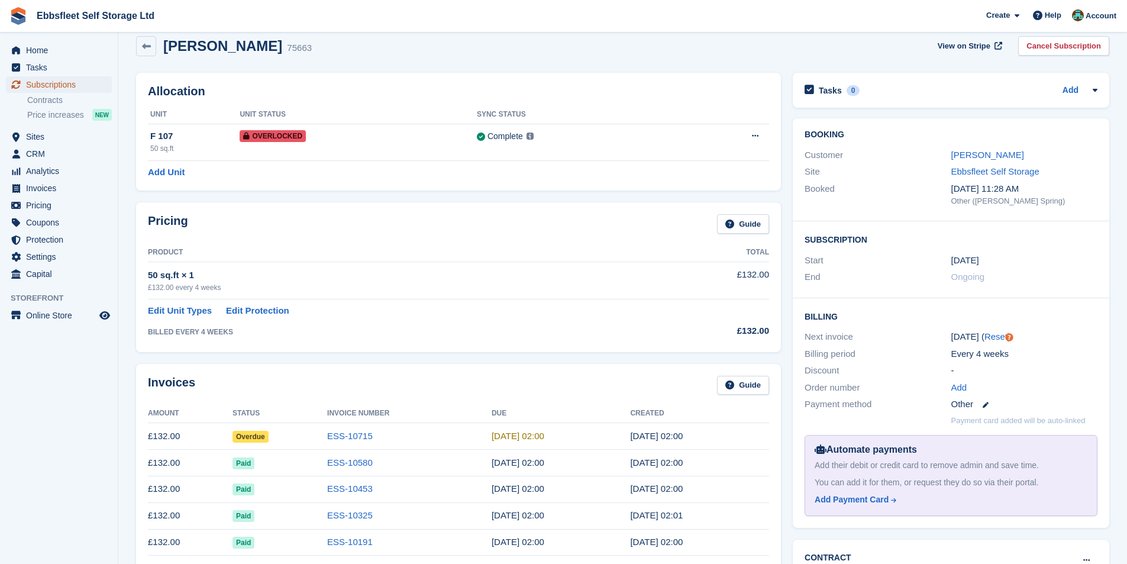
click at [57, 85] on span "Subscriptions" at bounding box center [61, 84] width 71 height 17
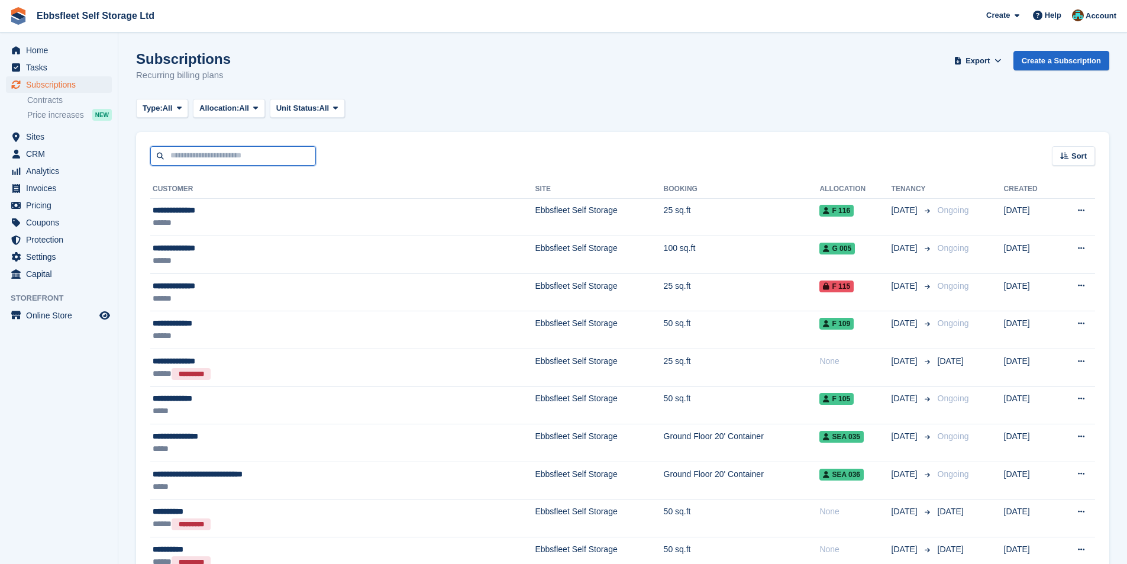
click at [212, 156] on input "text" at bounding box center [233, 156] width 166 height 20
type input "**********"
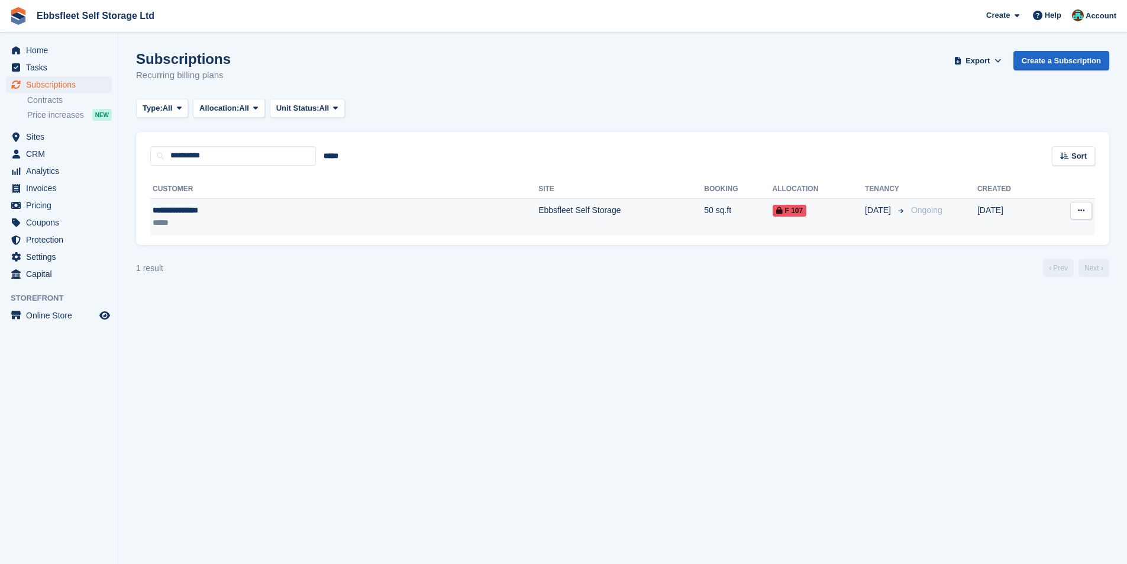
click at [206, 216] on div "**********" at bounding box center [248, 210] width 190 height 12
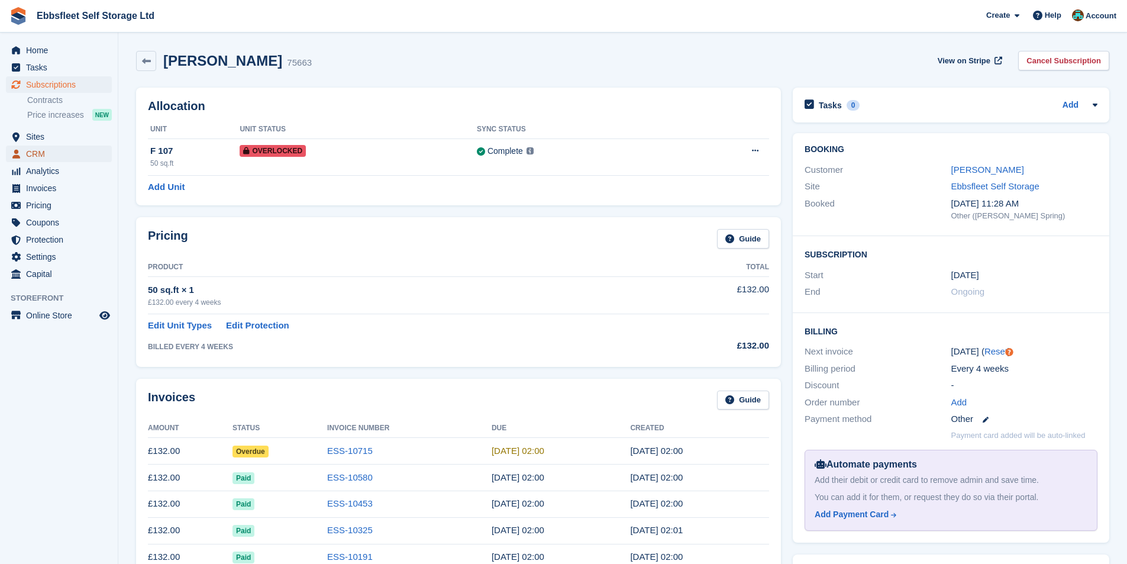
click at [42, 154] on span "CRM" at bounding box center [61, 153] width 71 height 17
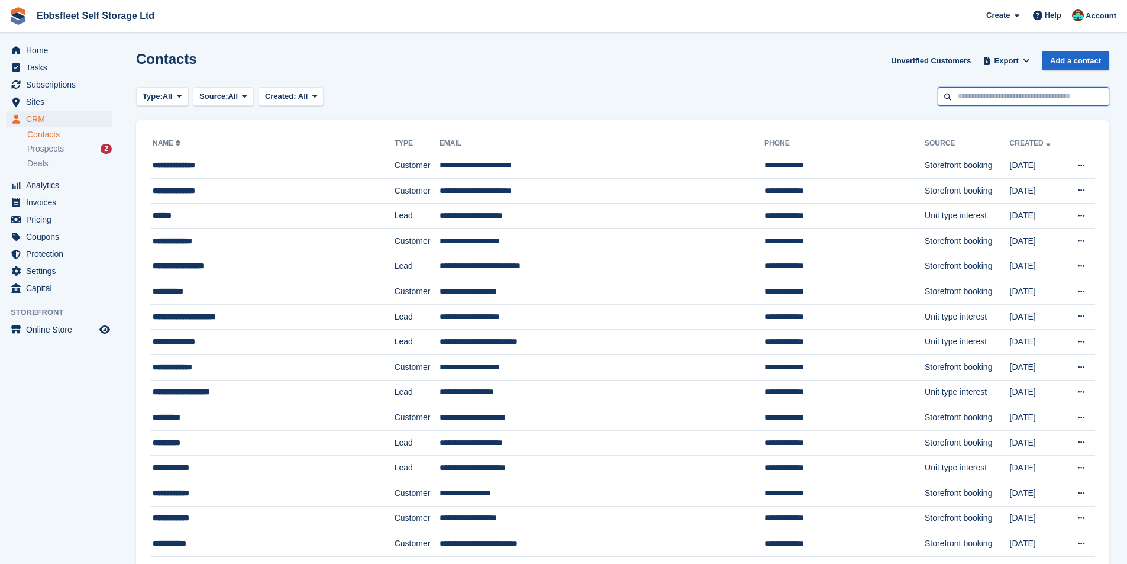
click at [998, 97] on input "text" at bounding box center [1023, 97] width 172 height 20
type input "*****"
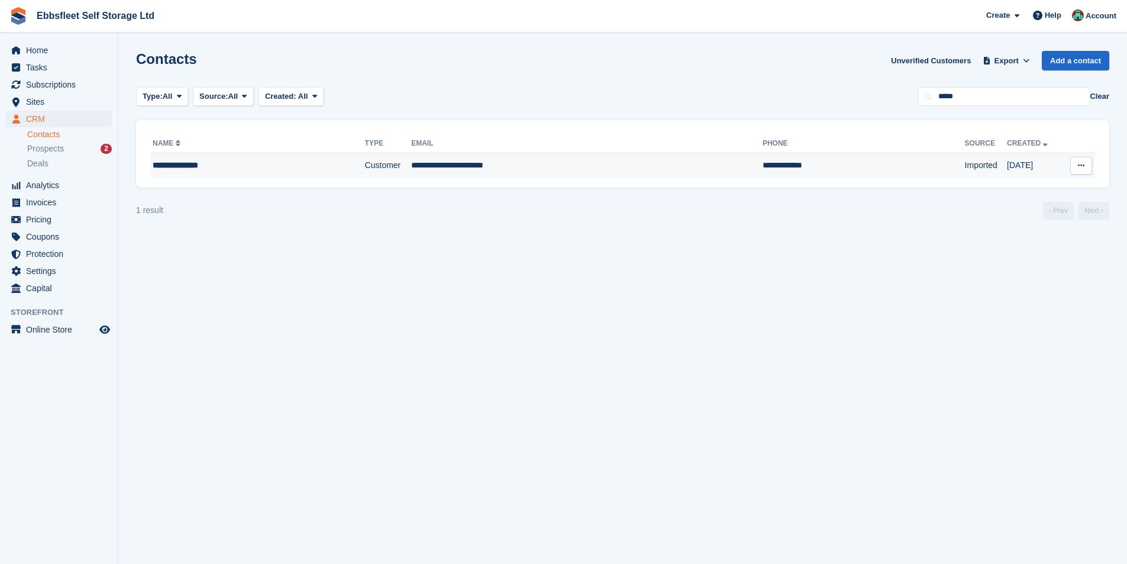
click at [179, 167] on div "**********" at bounding box center [234, 165] width 163 height 12
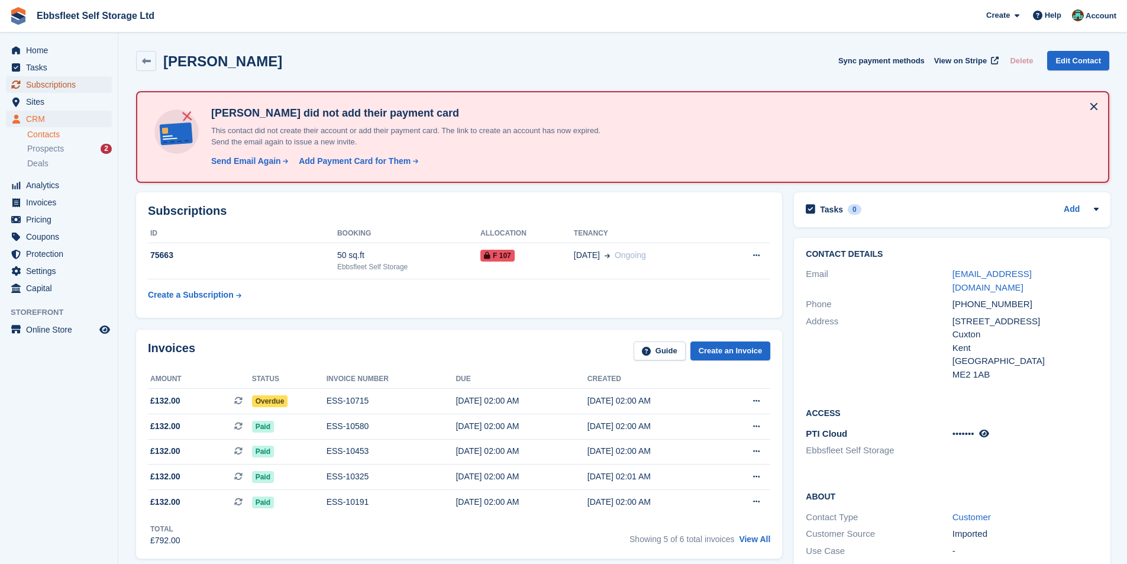
click at [51, 85] on span "Subscriptions" at bounding box center [61, 84] width 71 height 17
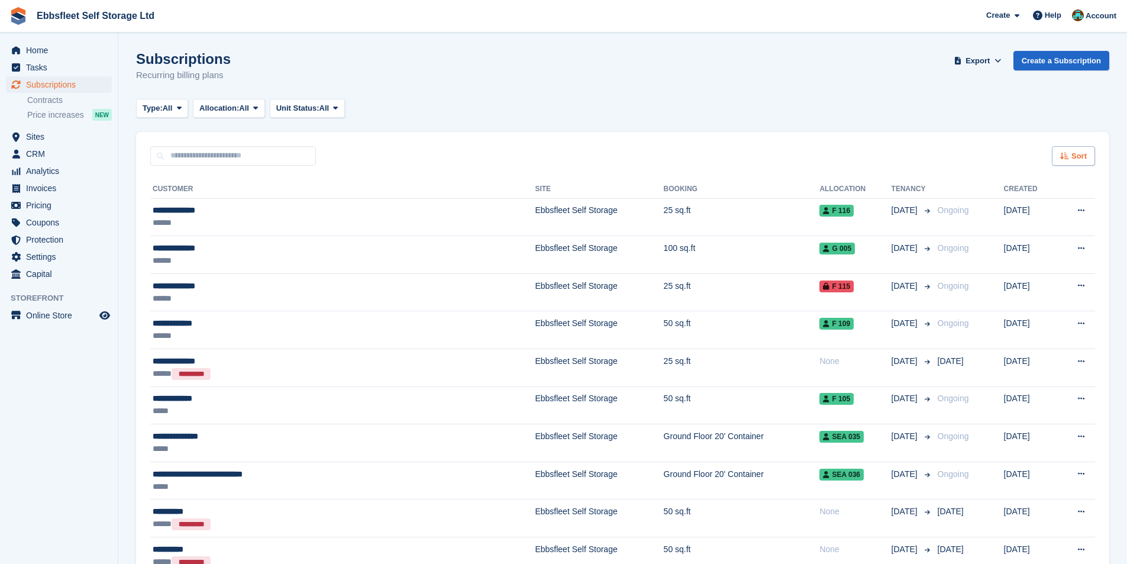
click at [1067, 153] on icon at bounding box center [1064, 156] width 9 height 8
click at [1036, 199] on span "Customer name" at bounding box center [1029, 200] width 59 height 9
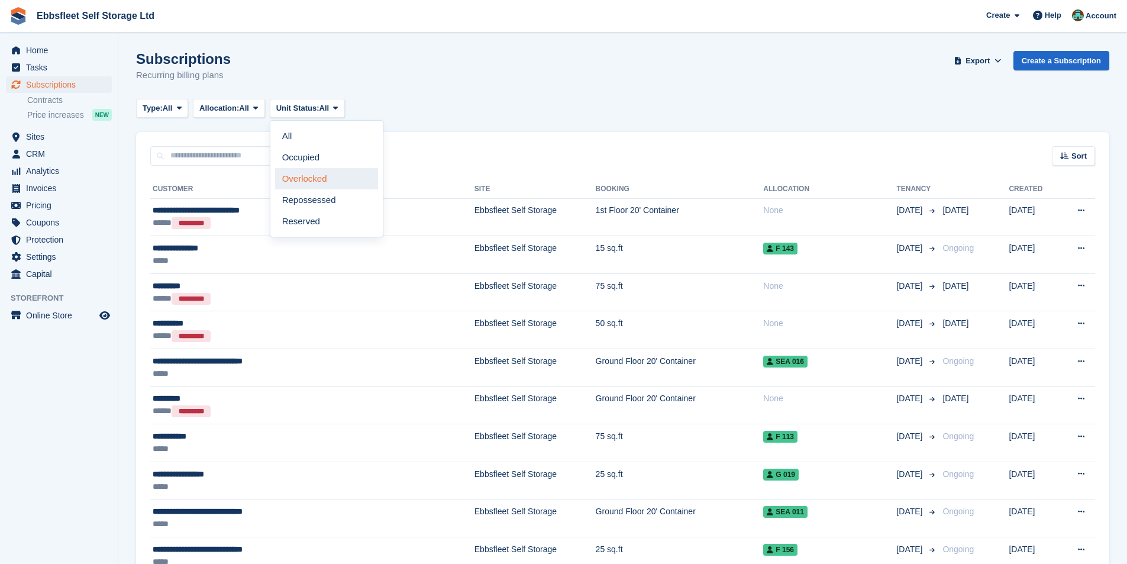
click at [321, 179] on link "Overlocked" at bounding box center [326, 178] width 103 height 21
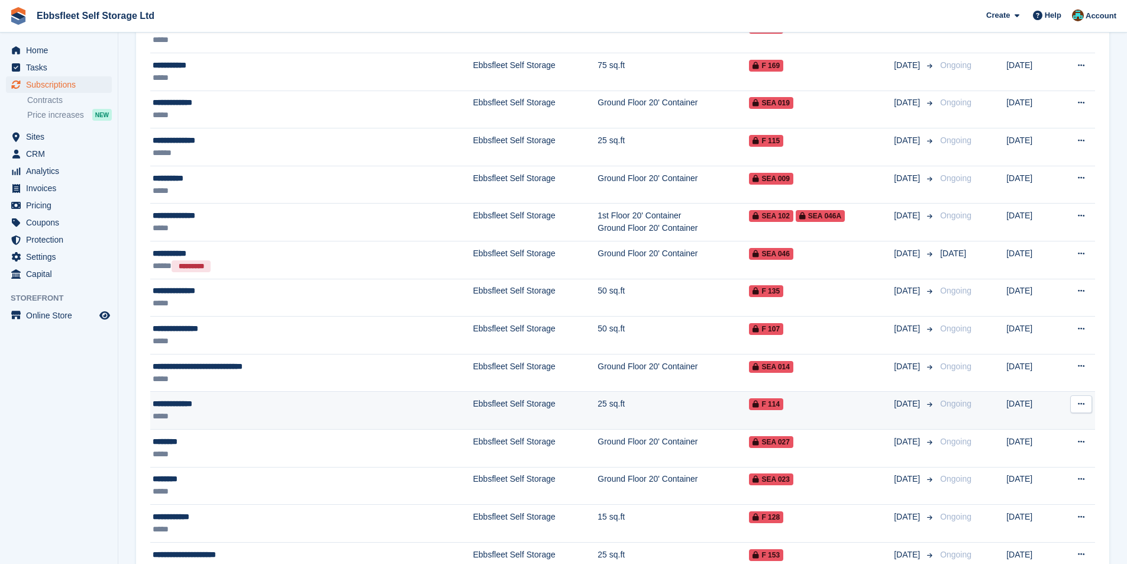
scroll to position [446, 0]
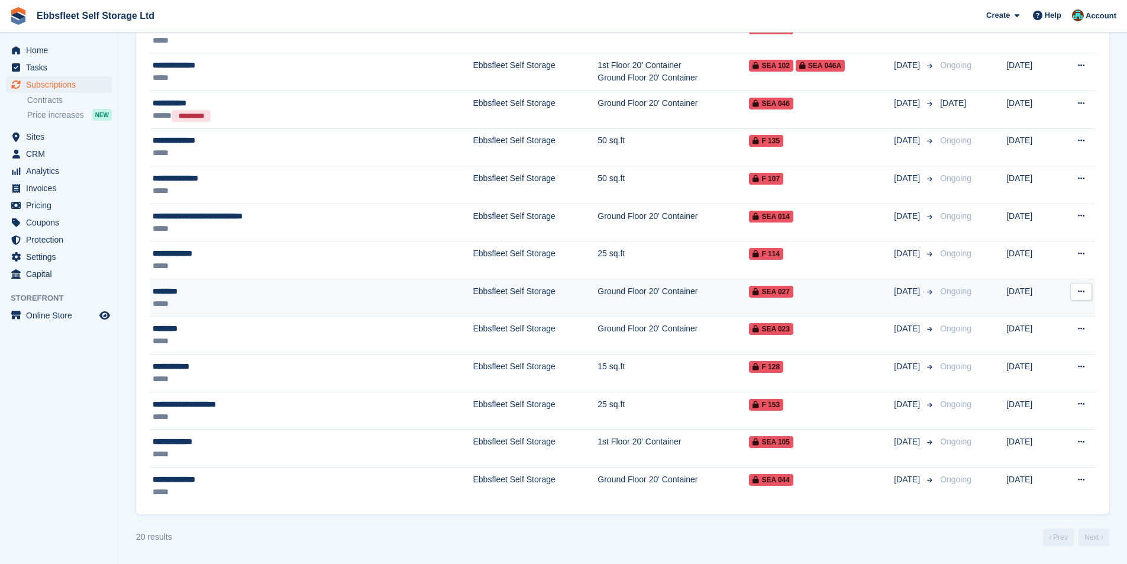
click at [172, 289] on div "********" at bounding box center [258, 291] width 211 height 12
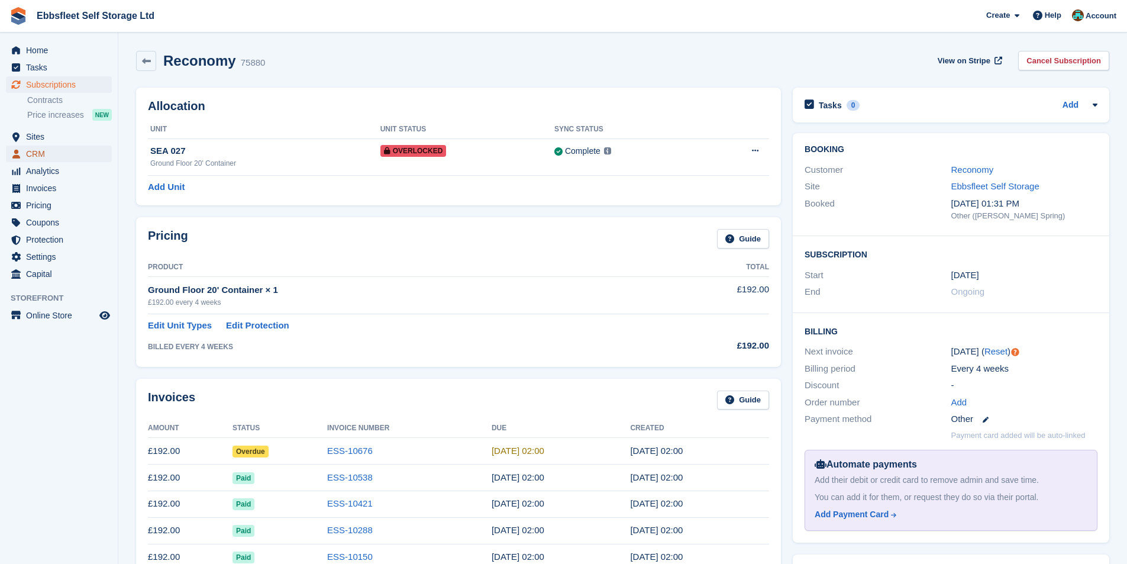
click at [37, 149] on span "CRM" at bounding box center [61, 153] width 71 height 17
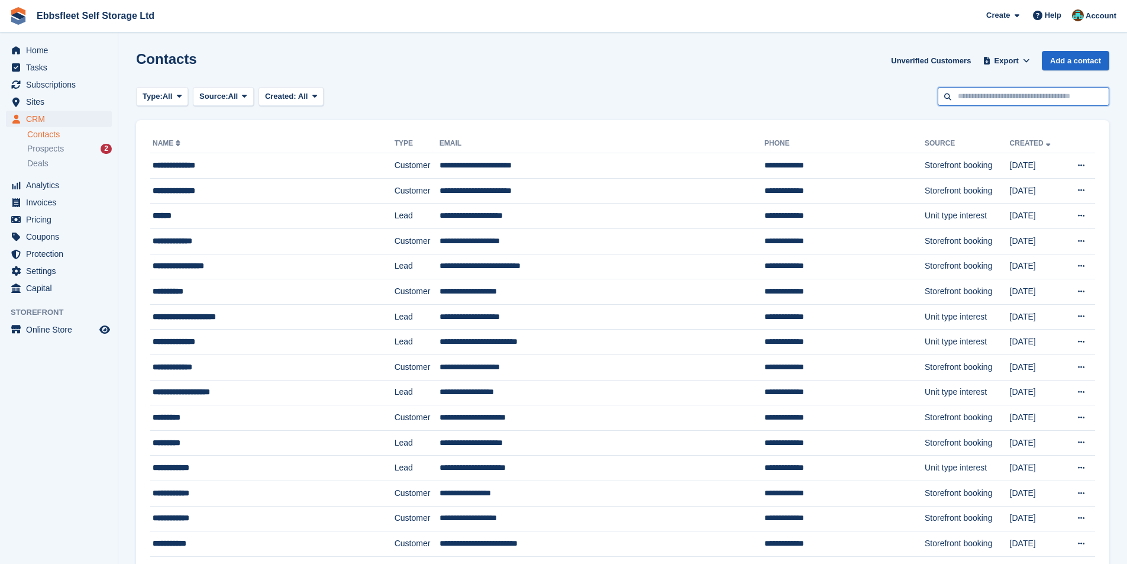
click at [964, 102] on input "text" at bounding box center [1023, 97] width 172 height 20
type input "*****"
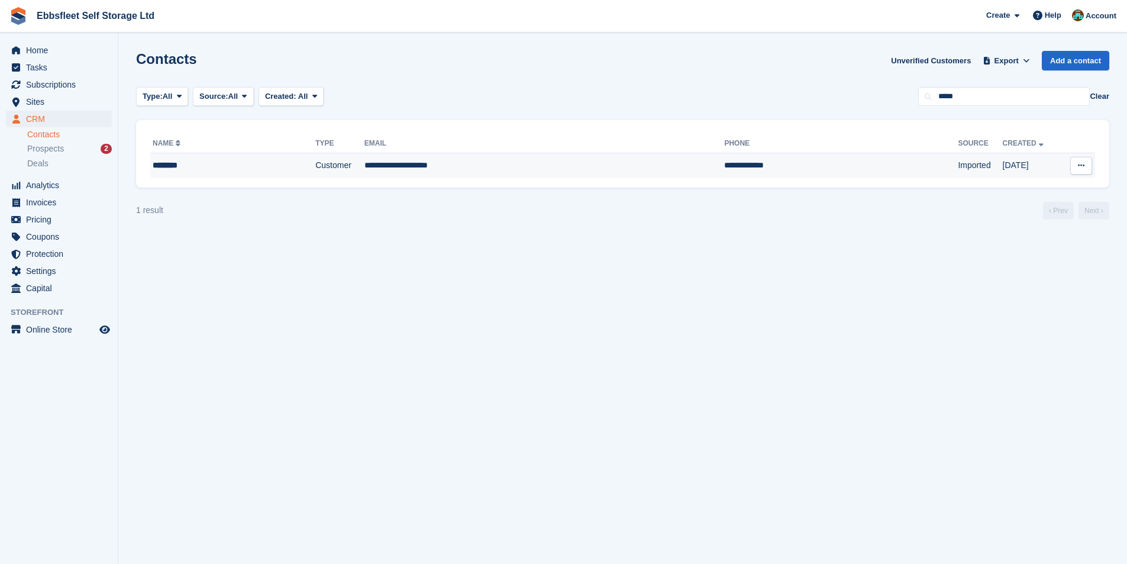
click at [188, 166] on div "********" at bounding box center [212, 165] width 119 height 12
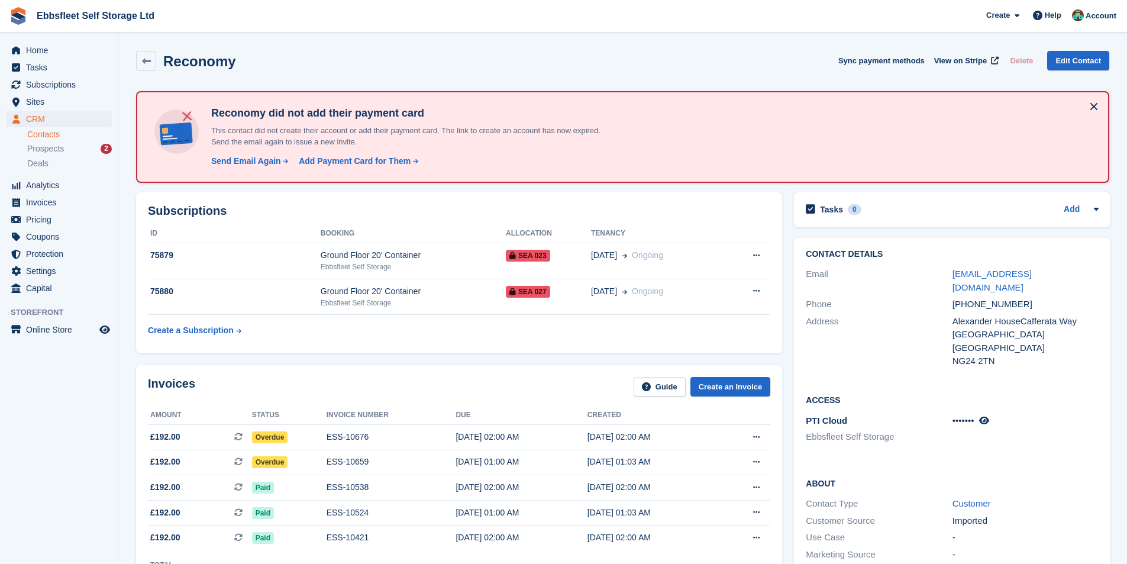
click at [46, 134] on link "Contacts" at bounding box center [69, 134] width 85 height 11
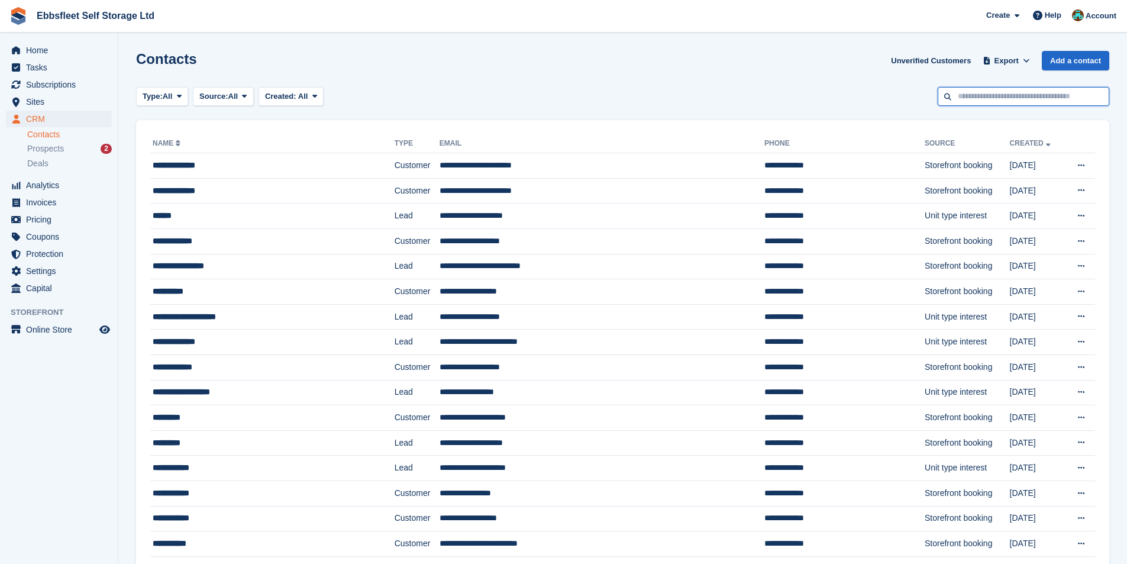
click at [981, 99] on input "text" at bounding box center [1023, 97] width 172 height 20
type input "*****"
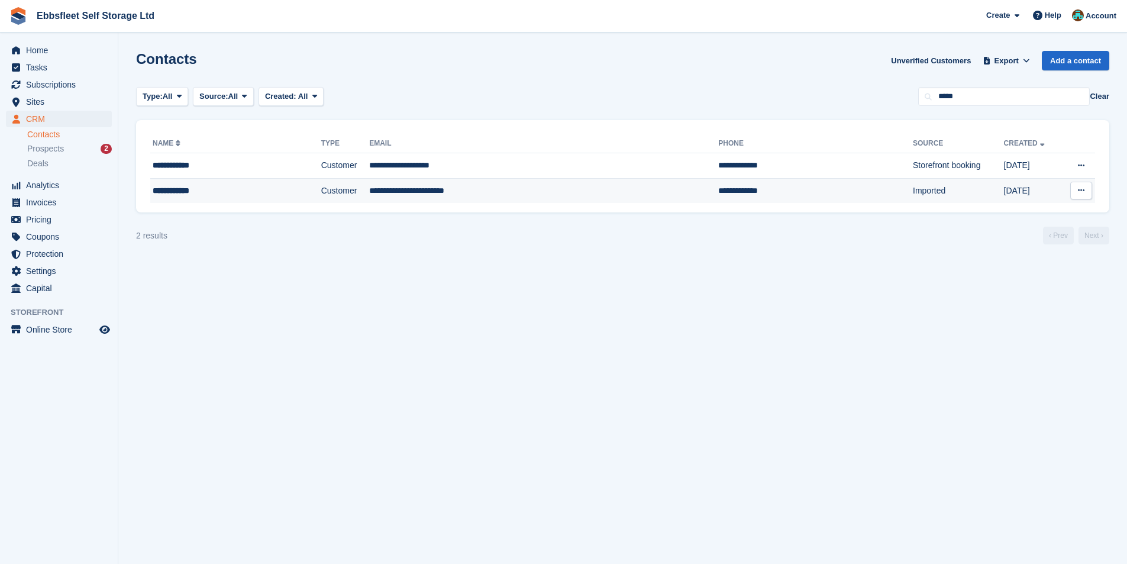
click at [182, 189] on div "**********" at bounding box center [215, 191] width 125 height 12
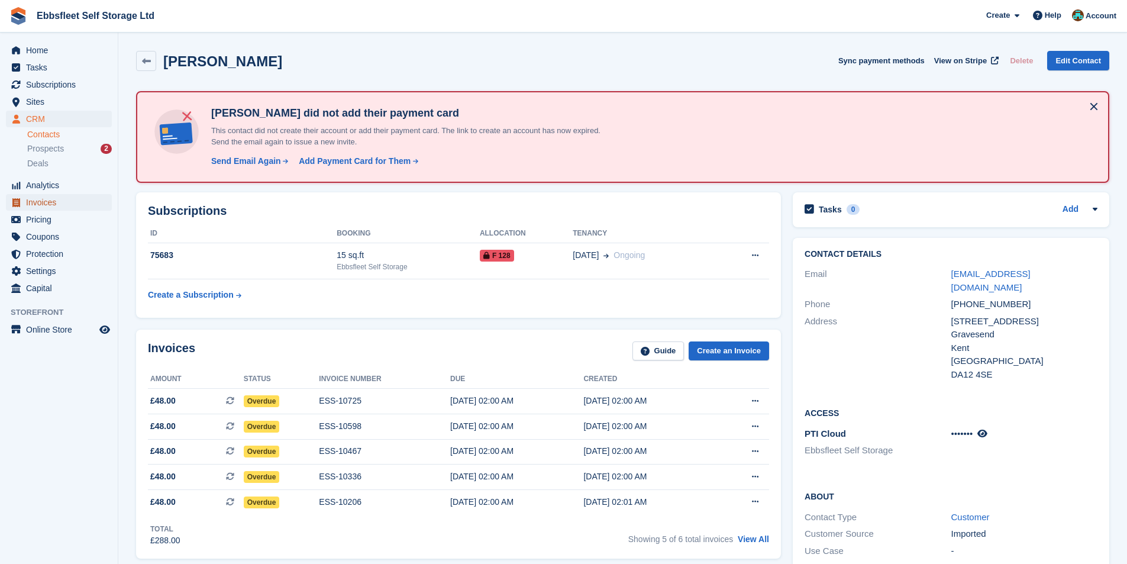
click at [46, 203] on span "Invoices" at bounding box center [61, 202] width 71 height 17
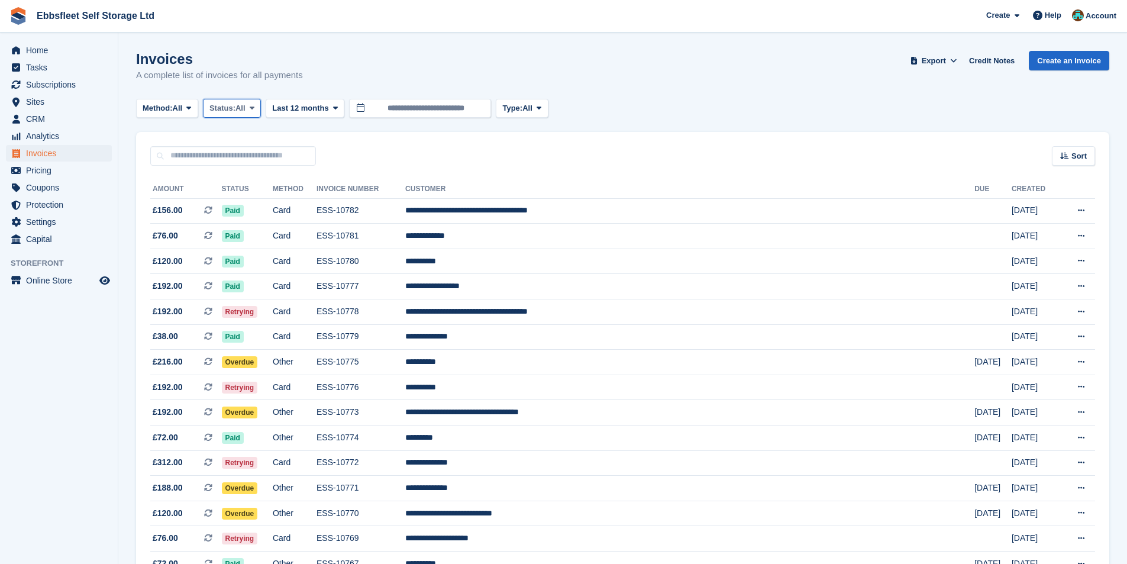
click at [235, 103] on span "Status:" at bounding box center [222, 108] width 26 height 12
click at [253, 200] on link "Open" at bounding box center [259, 199] width 103 height 21
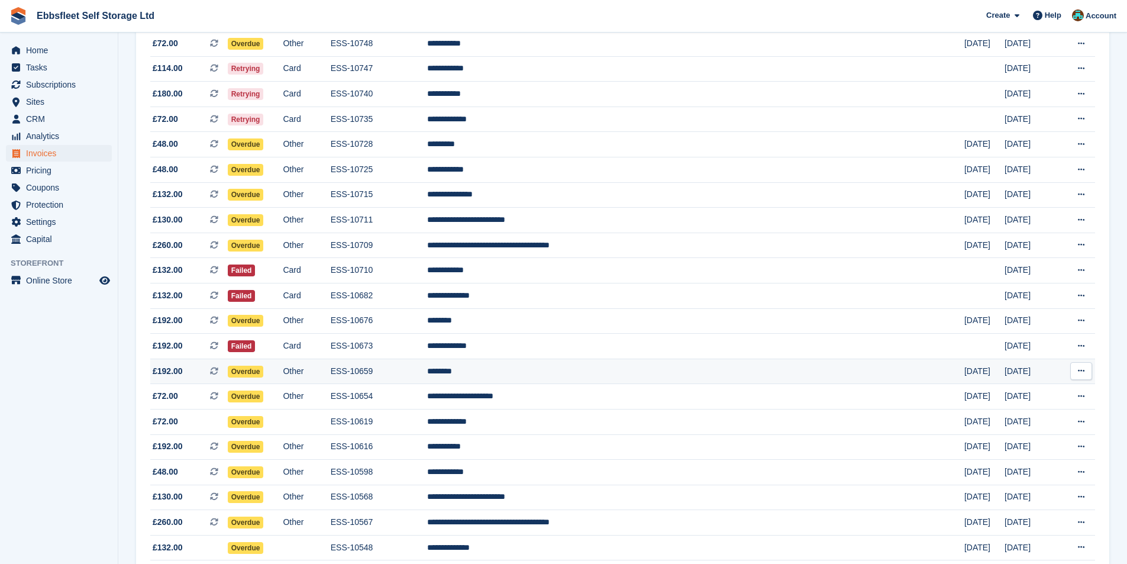
scroll to position [539, 0]
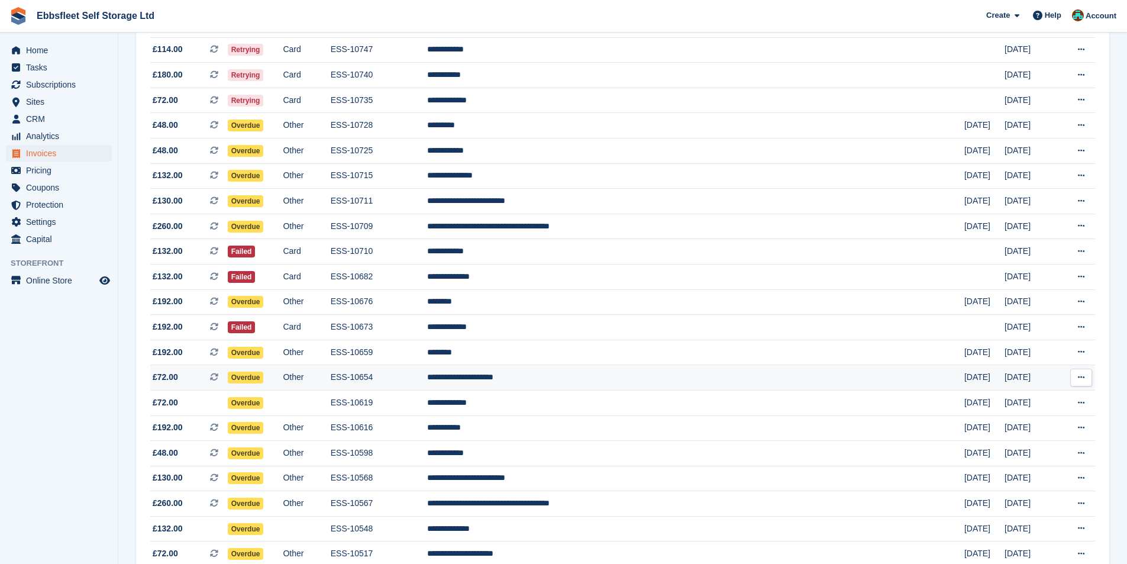
click at [627, 380] on td "**********" at bounding box center [695, 377] width 537 height 25
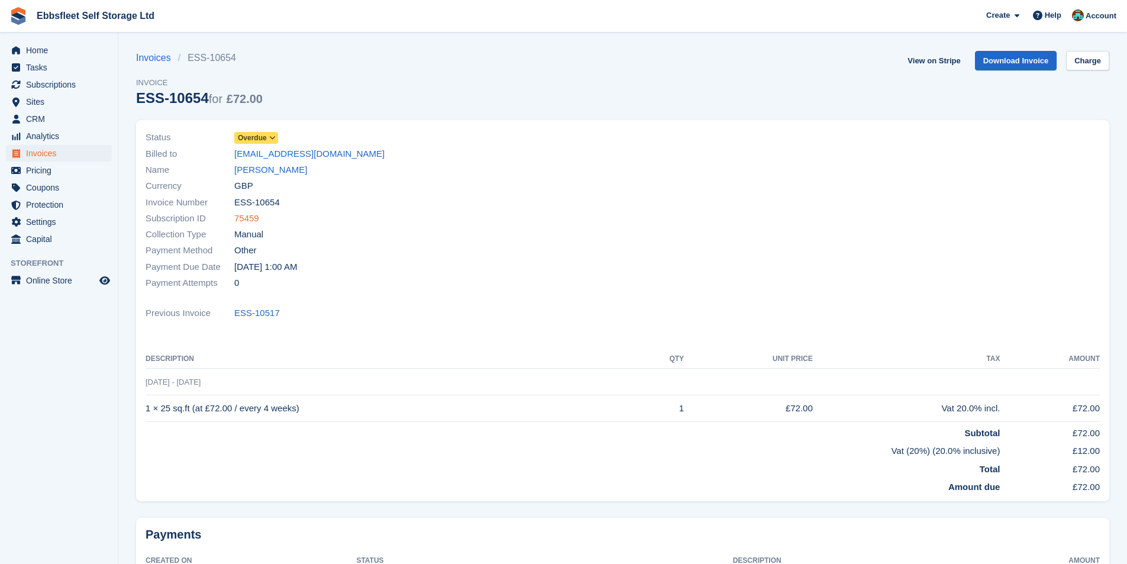
click at [244, 222] on link "75459" at bounding box center [246, 219] width 25 height 14
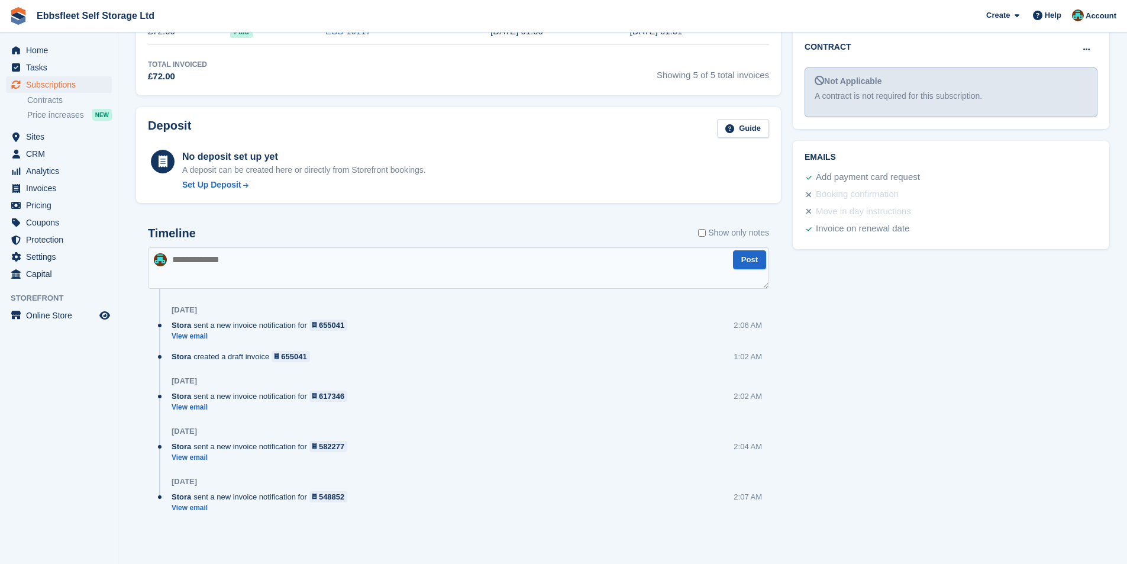
scroll to position [289, 0]
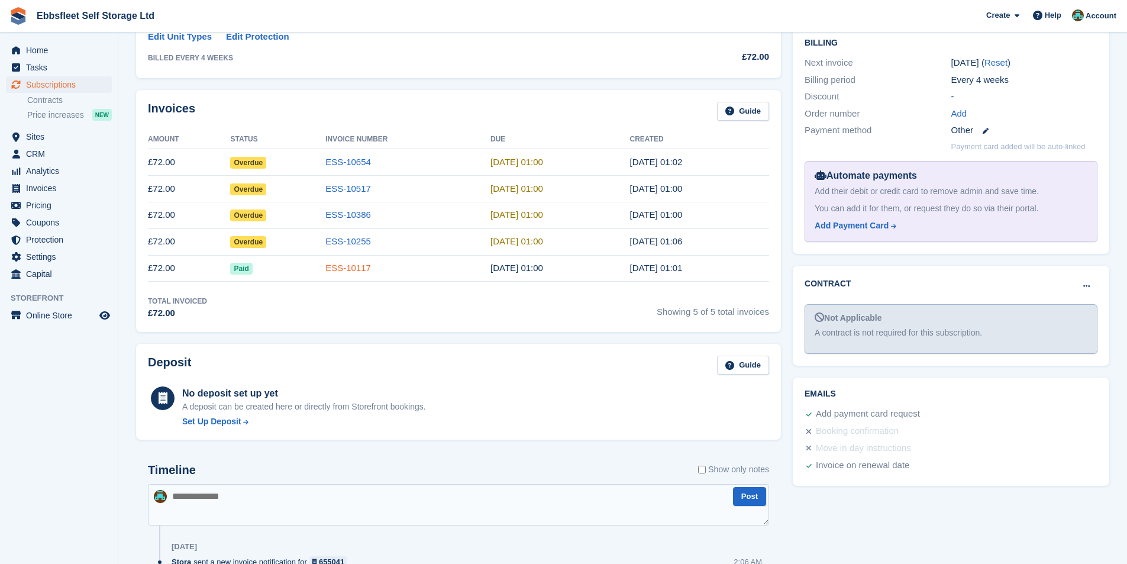
click at [355, 266] on link "ESS-10117" at bounding box center [348, 268] width 46 height 10
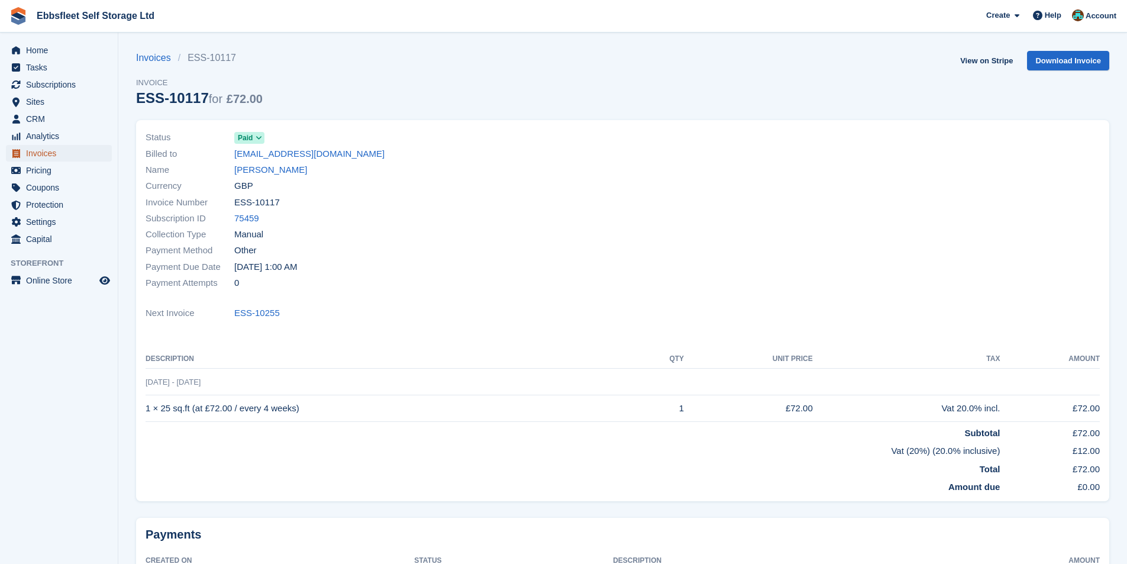
click at [48, 151] on span "Invoices" at bounding box center [61, 153] width 71 height 17
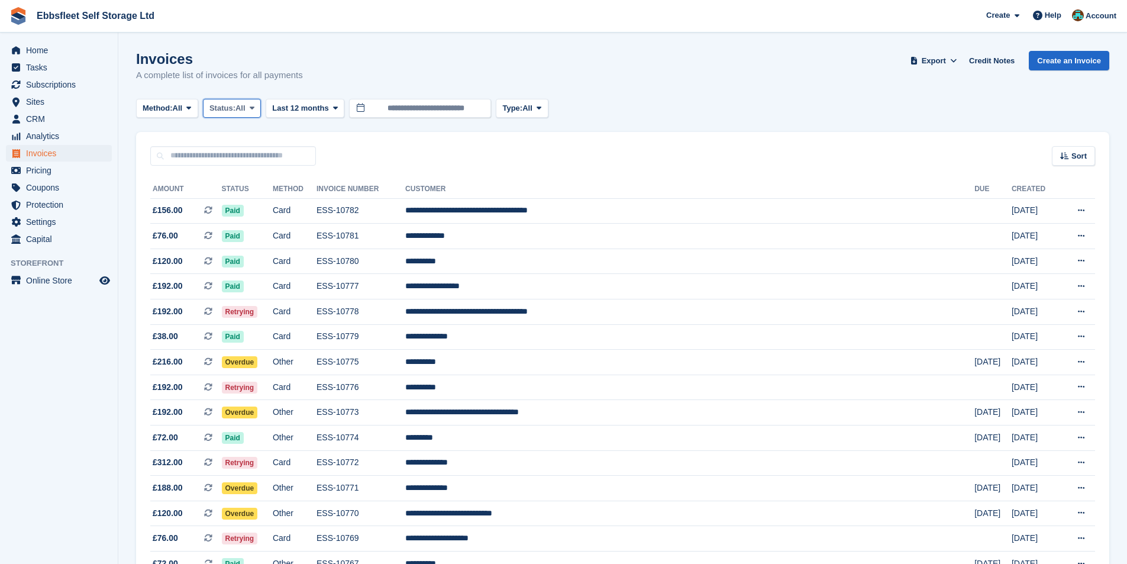
click at [228, 109] on span "Status:" at bounding box center [222, 108] width 26 height 12
click at [238, 199] on link "Open" at bounding box center [259, 199] width 103 height 21
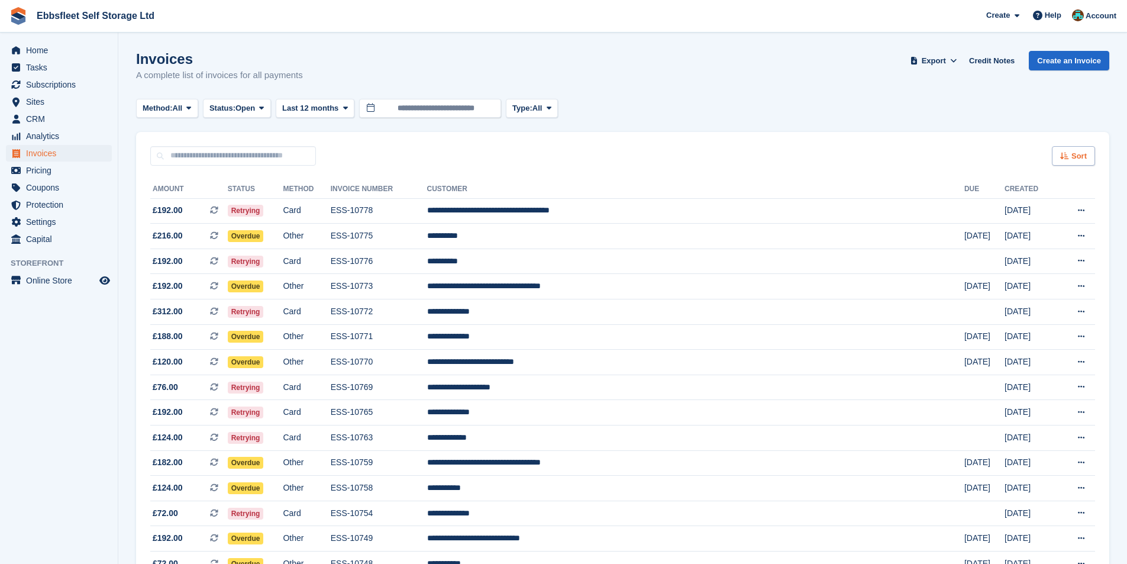
click at [1084, 159] on span "Sort" at bounding box center [1078, 156] width 15 height 12
click at [853, 134] on div "Sort Sort by Date created Created (oldest first) Created (newest first)" at bounding box center [622, 149] width 973 height 34
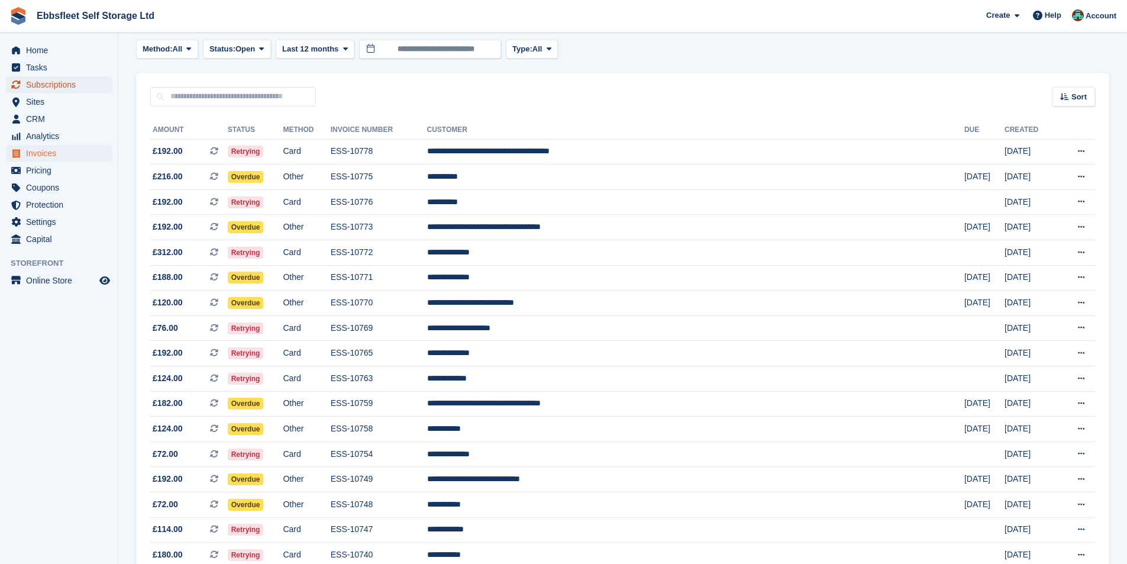
click at [62, 85] on span "Subscriptions" at bounding box center [61, 84] width 71 height 17
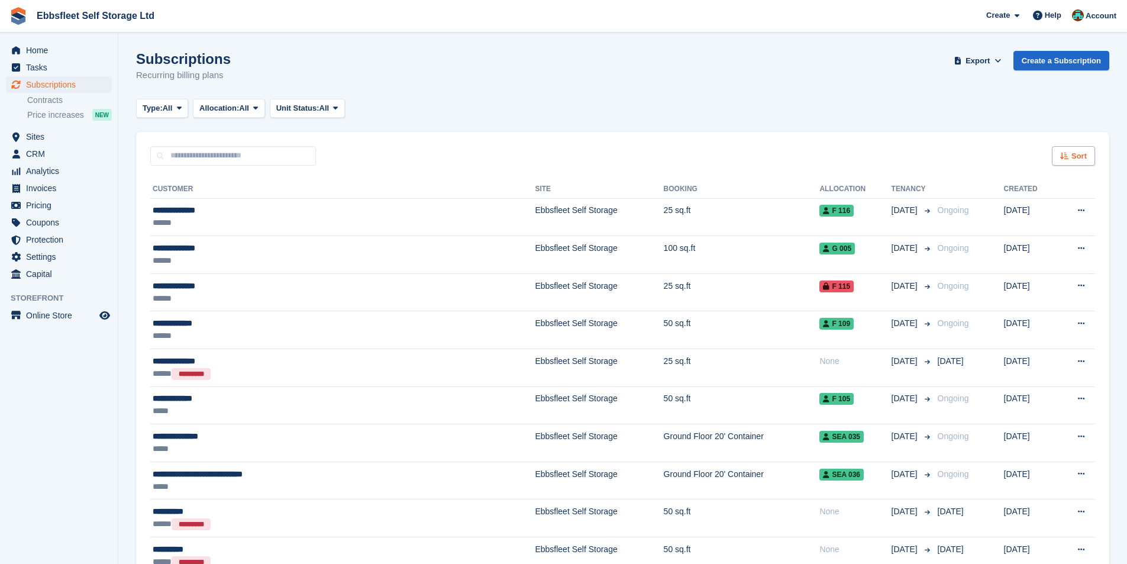
click at [1074, 154] on div "Sort" at bounding box center [1073, 156] width 43 height 20
click at [1021, 197] on span "Customer name" at bounding box center [1029, 200] width 59 height 9
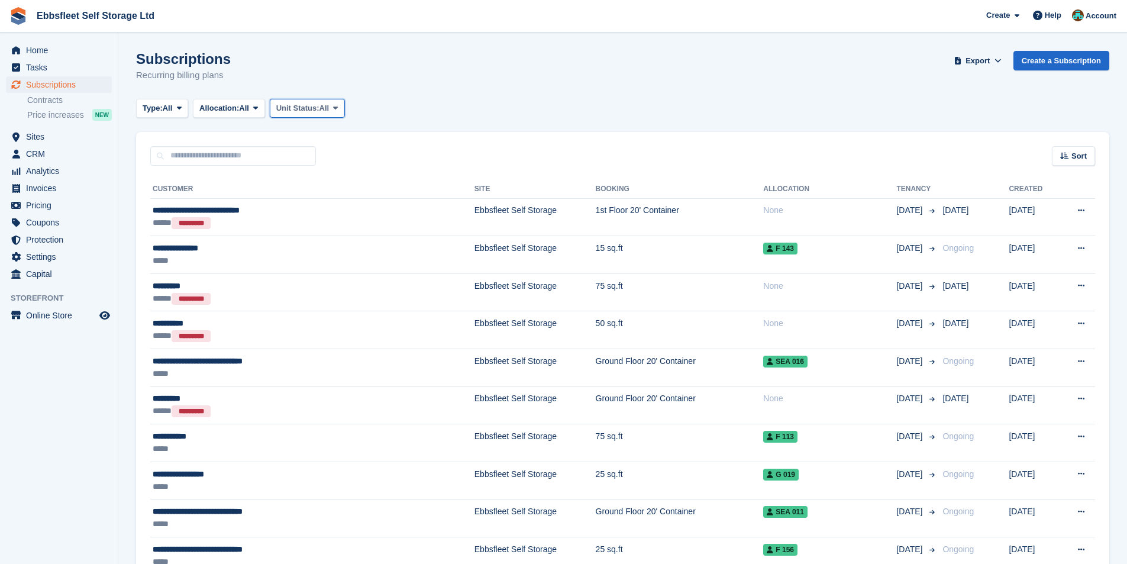
click at [312, 109] on span "Unit Status:" at bounding box center [297, 108] width 43 height 12
click at [321, 182] on link "Overlocked" at bounding box center [326, 178] width 103 height 21
